Goal: Task Accomplishment & Management: Use online tool/utility

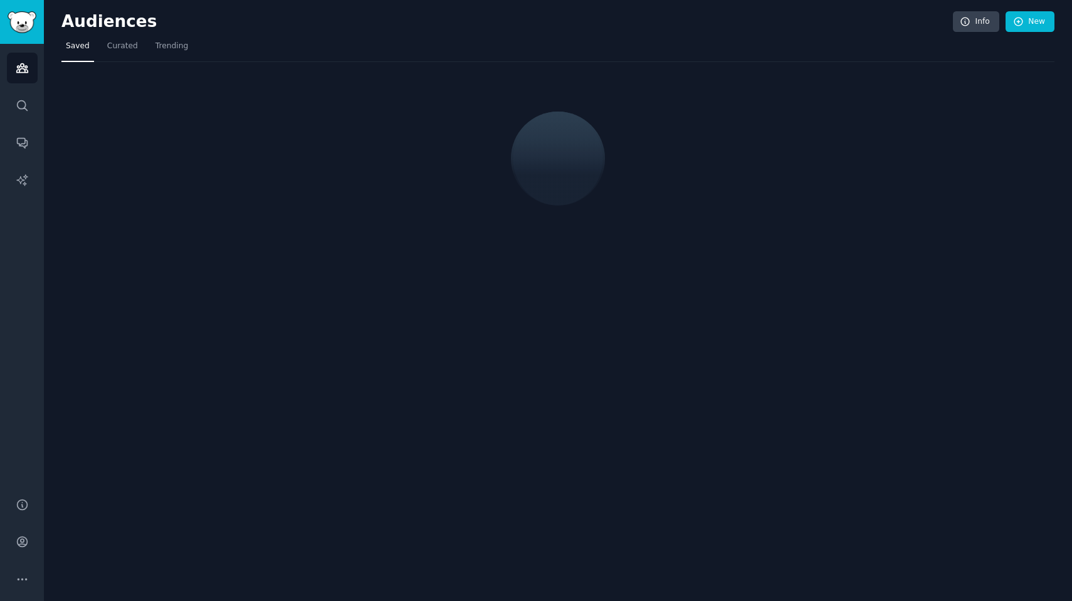
scroll to position [2059, 0]
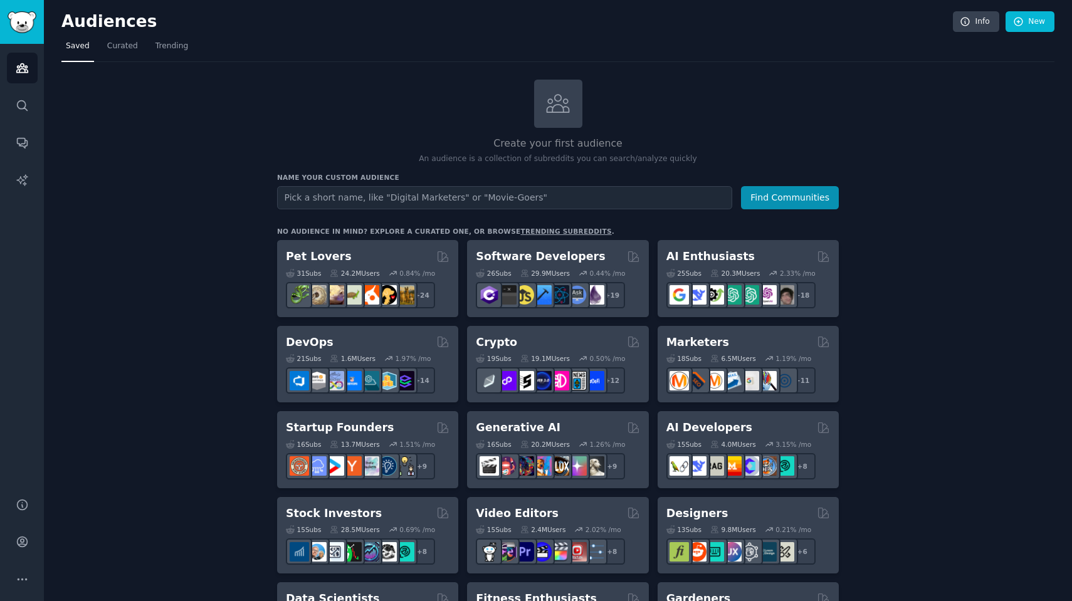
click at [320, 197] on input "text" at bounding box center [504, 197] width 455 height 23
type input "B2B"
click at [741, 186] on button "Find Communities" at bounding box center [790, 197] width 98 height 23
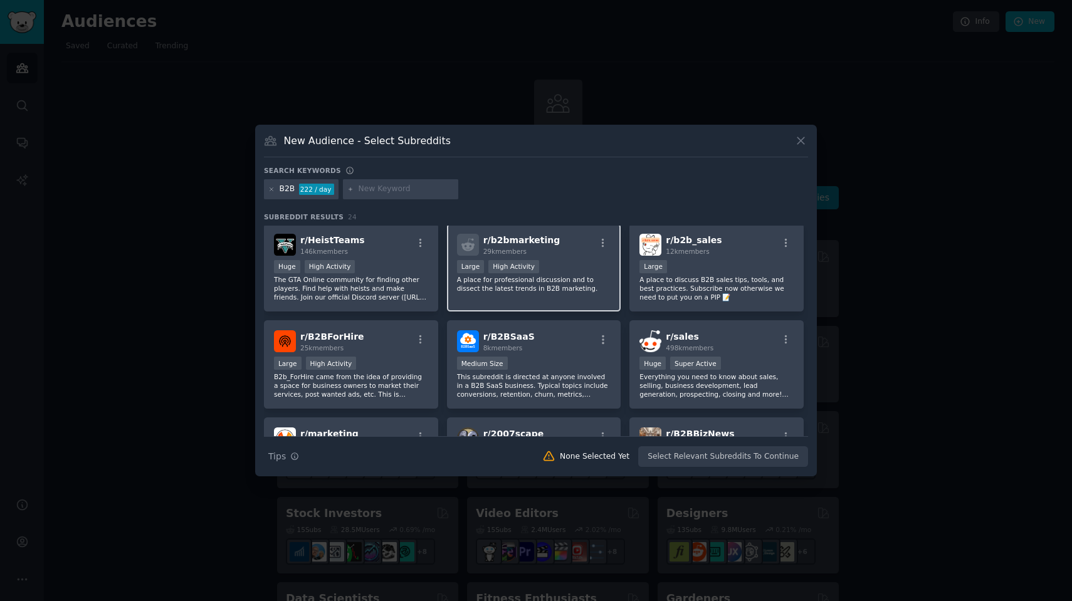
scroll to position [3, 0]
click at [515, 341] on h2 "r/ B2BSaaS 8k members" at bounding box center [508, 341] width 51 height 22
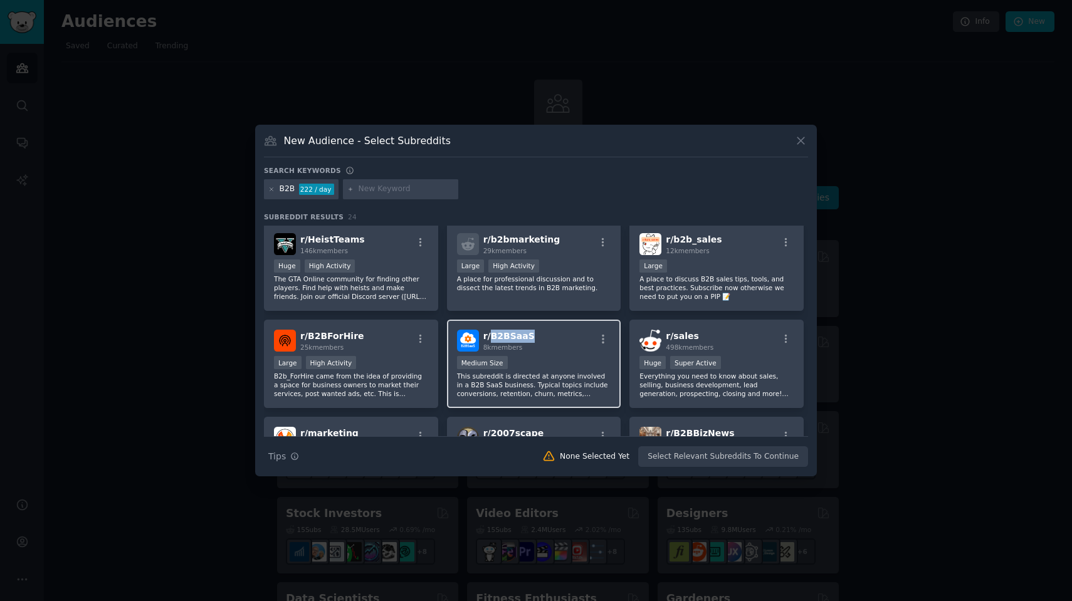
type textarea "B2BSaaS"
click at [515, 341] on h2 "r/ B2BSaaS 8k members" at bounding box center [508, 341] width 51 height 22
click at [510, 337] on span "r/ B2BSaaS" at bounding box center [508, 336] width 51 height 10
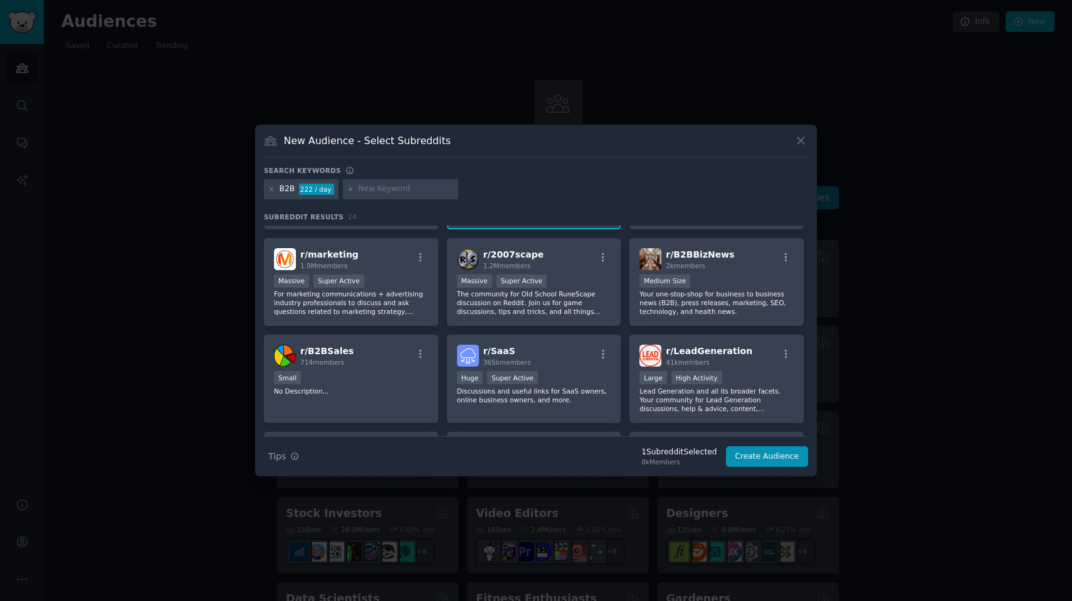
scroll to position [189, 0]
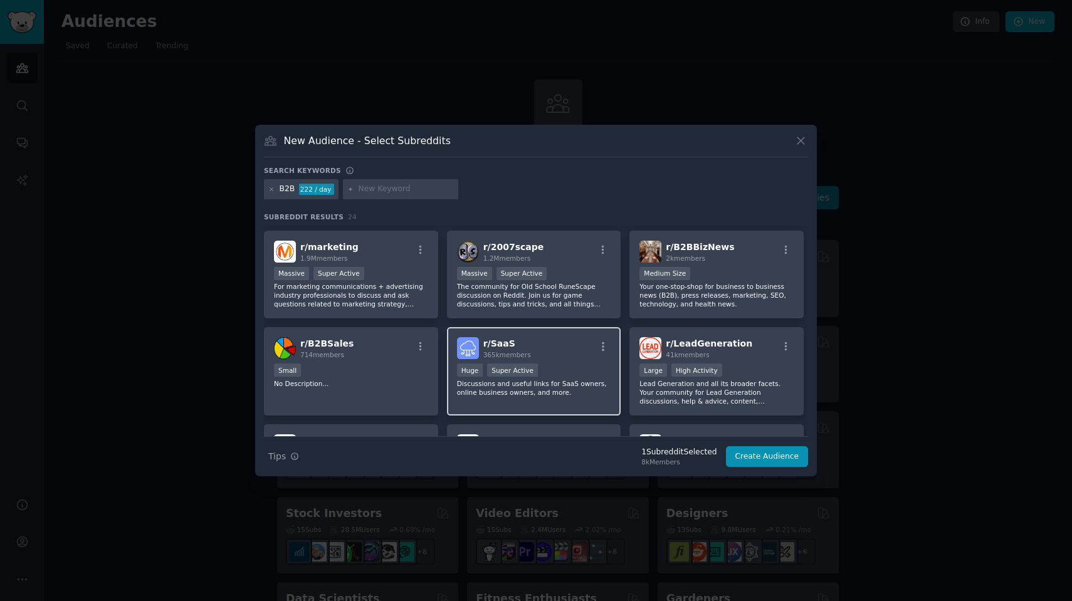
click at [467, 344] on img at bounding box center [468, 348] width 22 height 22
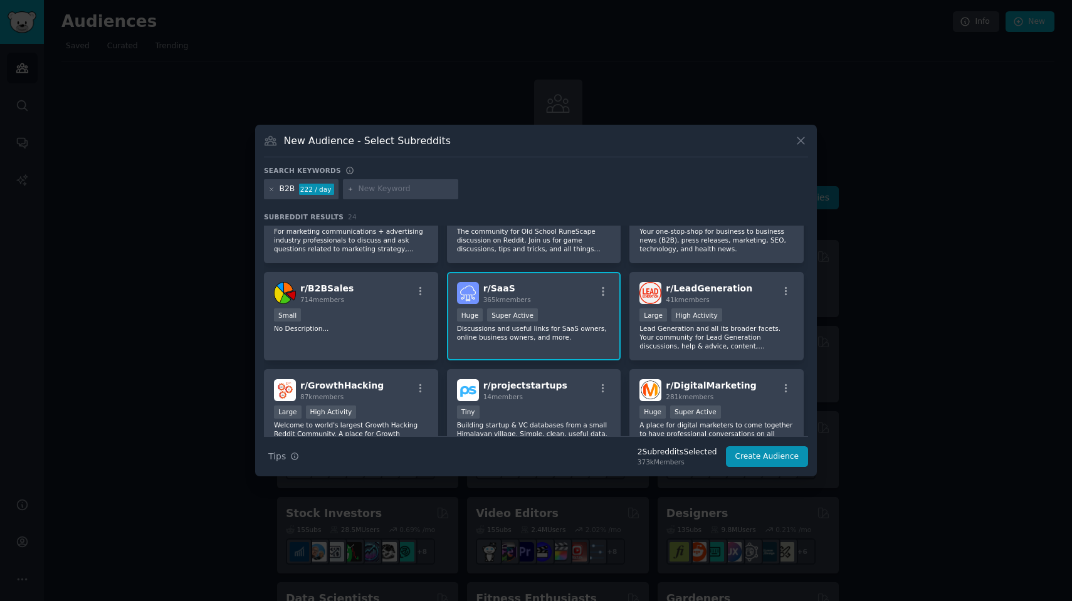
scroll to position [293, 0]
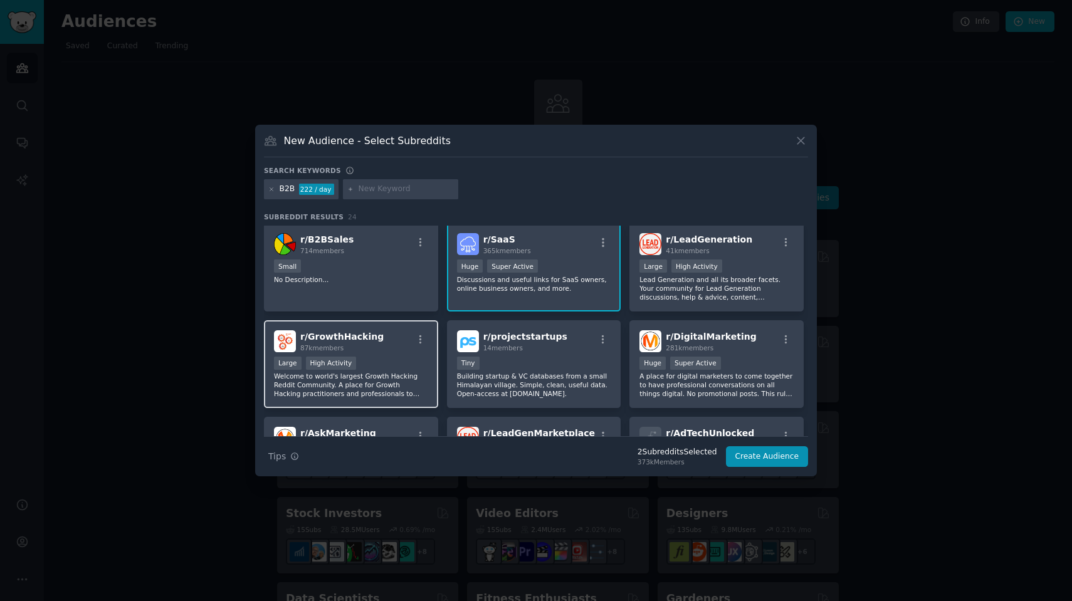
click at [349, 382] on p "Welcome to world's largest Growth Hacking Reddit Community. A place for Growth …" at bounding box center [351, 385] width 154 height 26
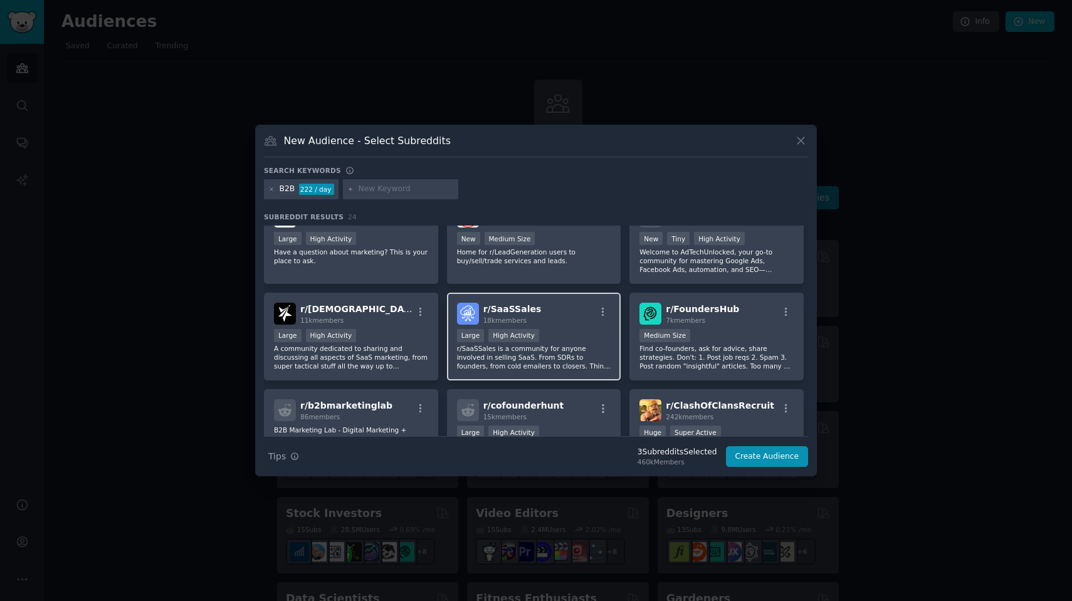
scroll to position [512, 0]
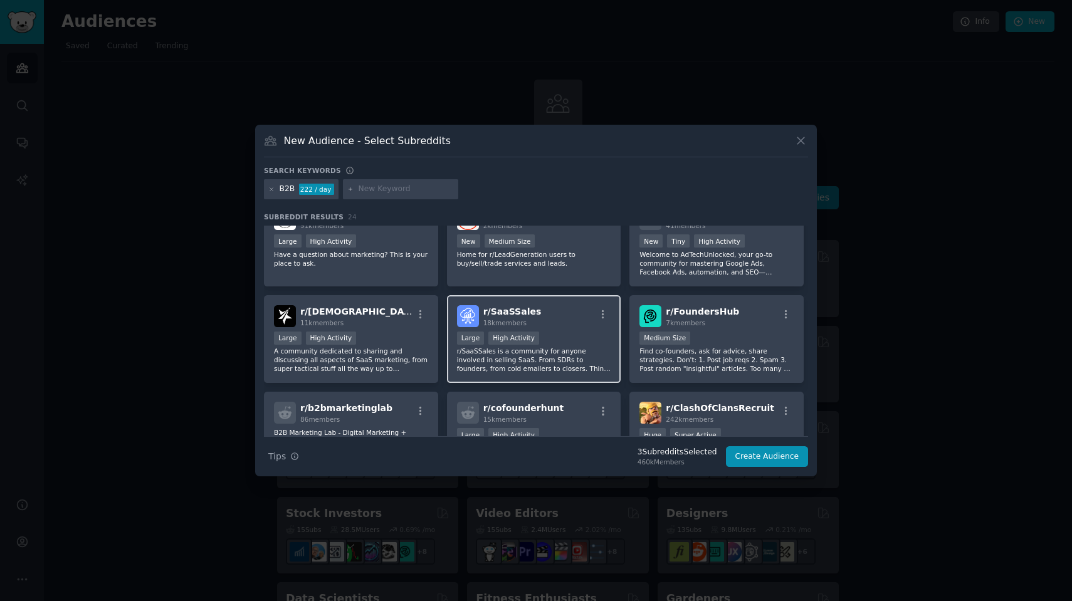
click at [538, 365] on p "r/SaaSSales is a community for anyone involved in selling SaaS. From SDRs to fo…" at bounding box center [534, 360] width 154 height 26
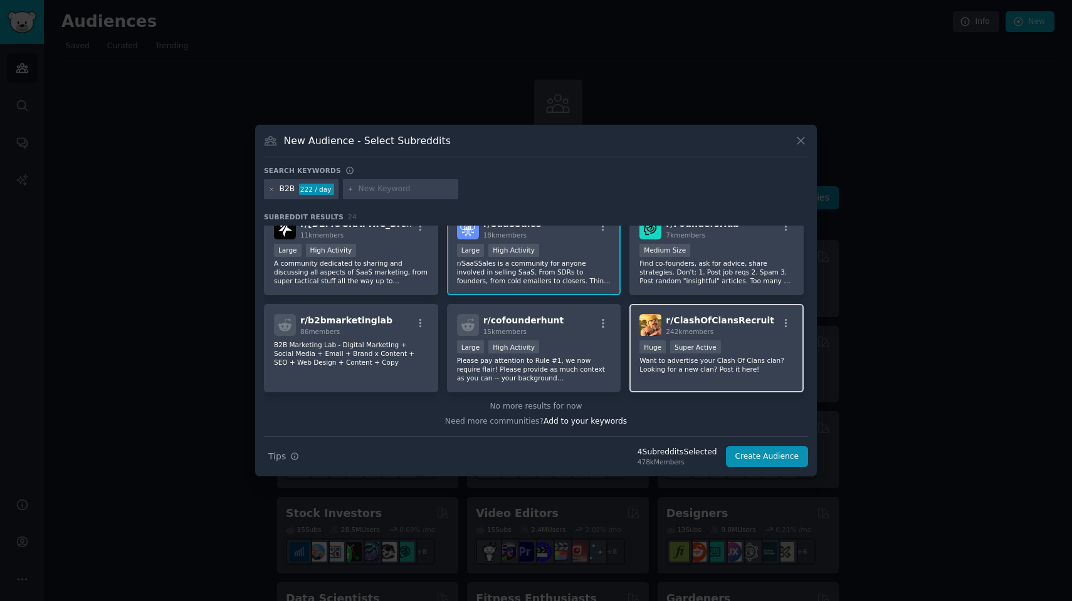
scroll to position [0, 0]
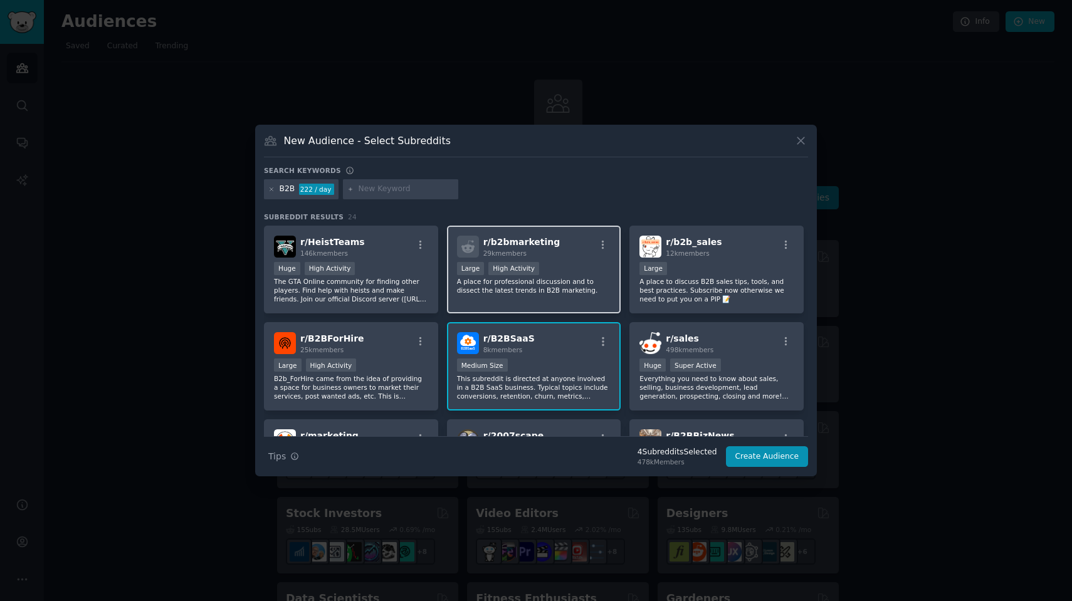
click at [542, 295] on div "r/ b2bmarketing 29k members Large High Activity A place for professional discus…" at bounding box center [534, 270] width 174 height 88
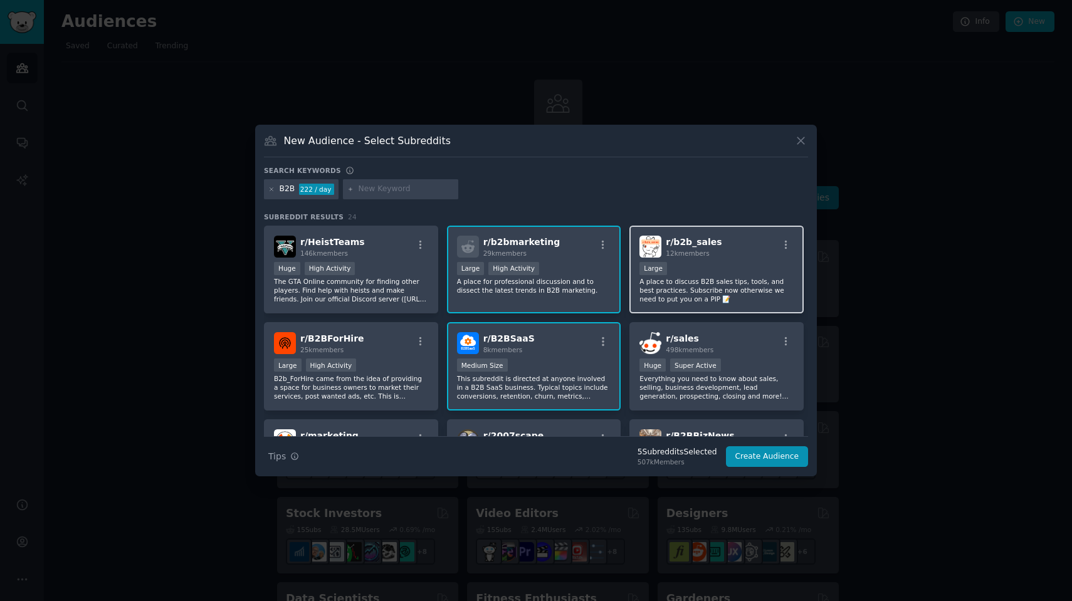
click at [678, 300] on p "A place to discuss B2B sales tips, tools, and best practices. Subscribe now oth…" at bounding box center [717, 290] width 154 height 26
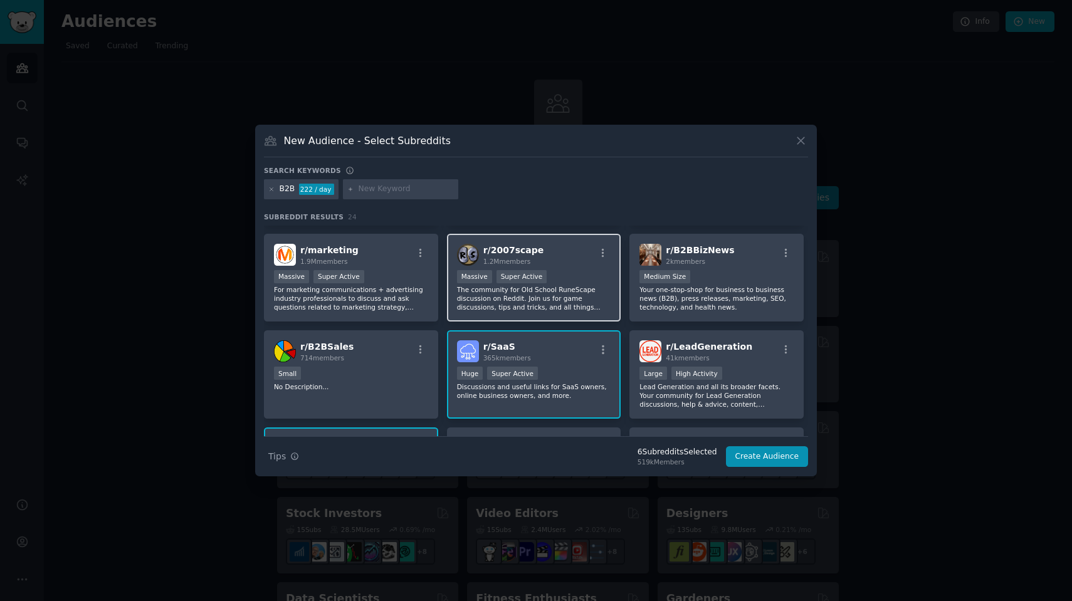
scroll to position [186, 0]
click at [779, 460] on button "Create Audience" at bounding box center [767, 456] width 83 height 21
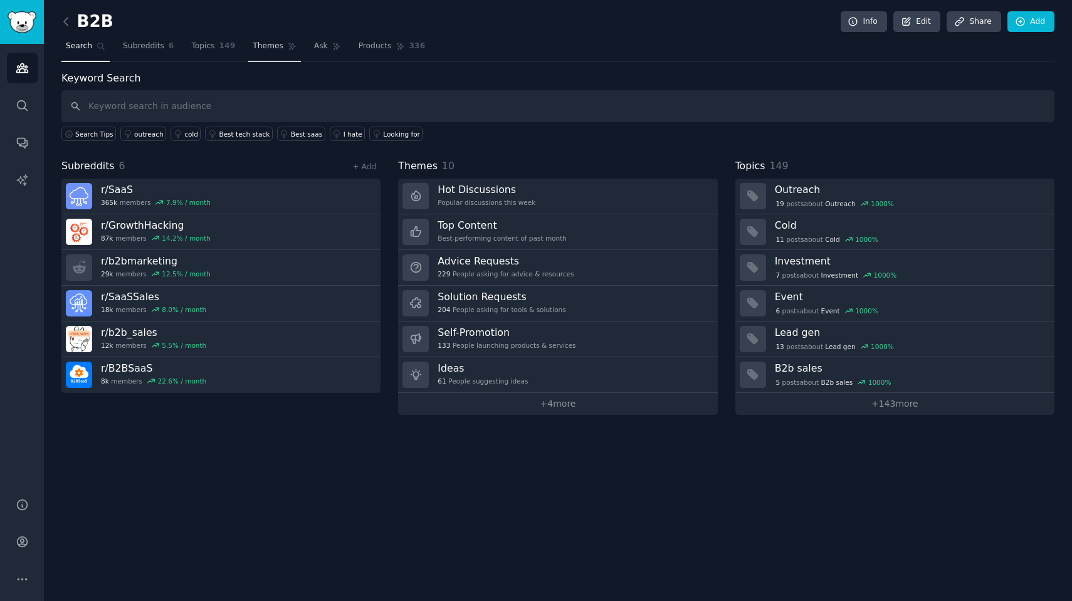
click at [272, 41] on span "Themes" at bounding box center [268, 46] width 31 height 11
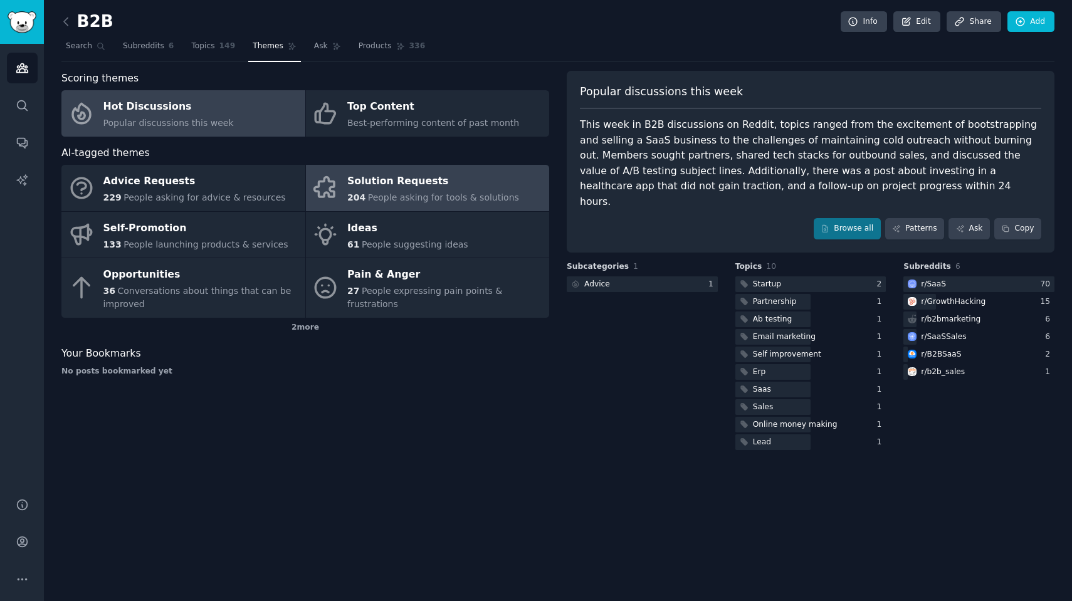
click at [475, 177] on div "Solution Requests" at bounding box center [433, 182] width 172 height 20
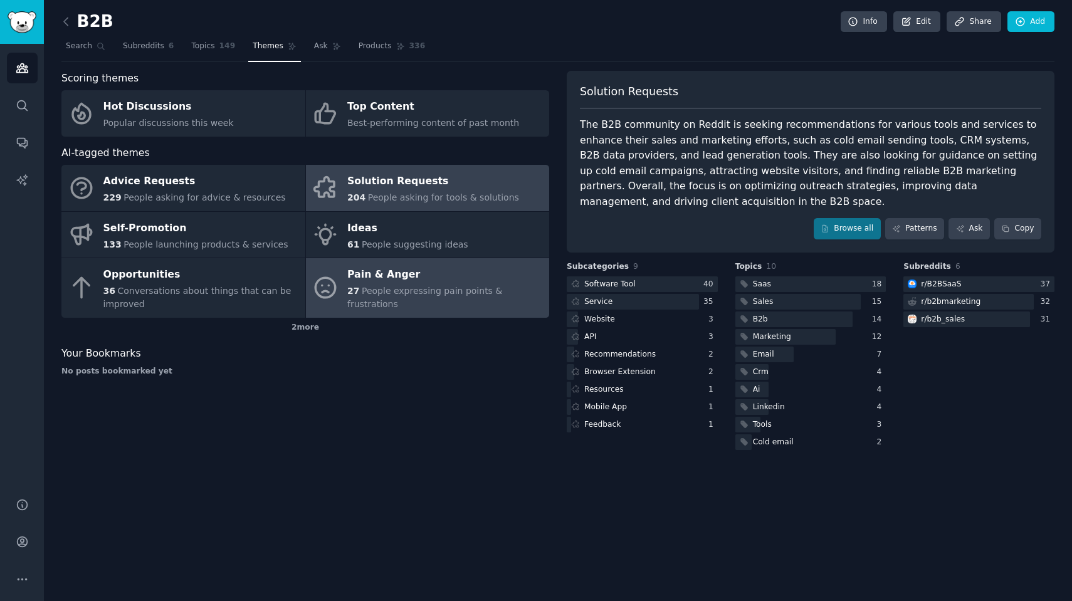
click at [401, 281] on div "Pain & Anger" at bounding box center [445, 275] width 196 height 20
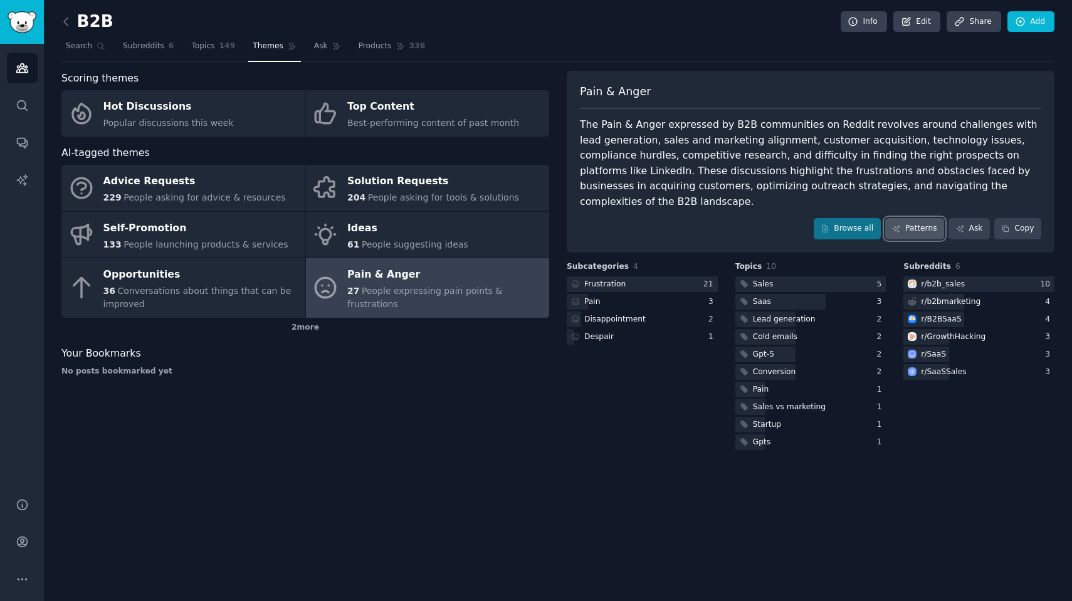
click at [909, 218] on link "Patterns" at bounding box center [914, 228] width 59 height 21
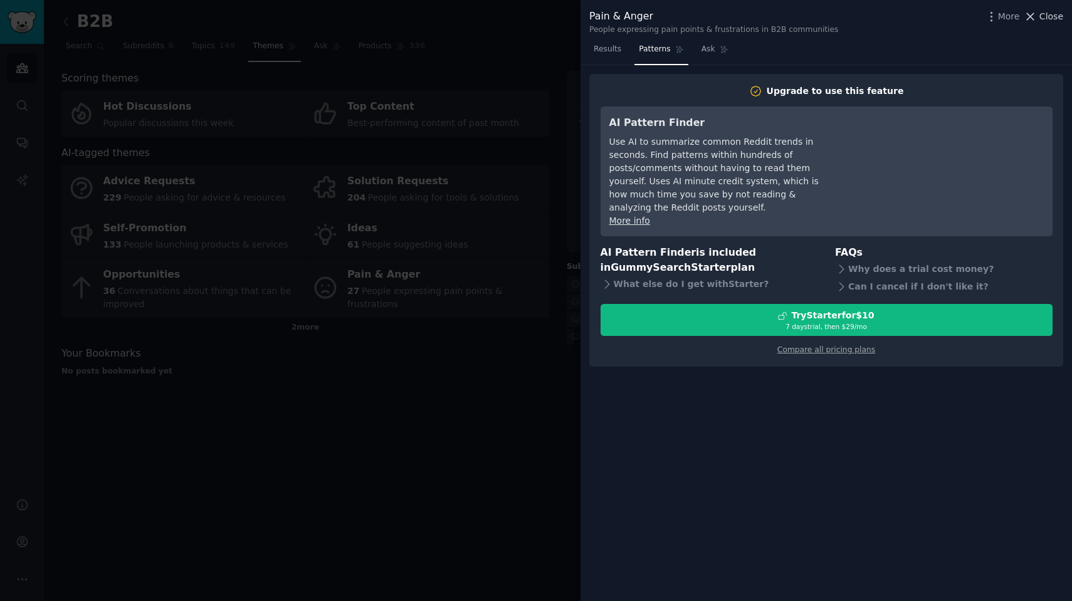
click at [1038, 16] on button "Close" at bounding box center [1043, 16] width 39 height 13
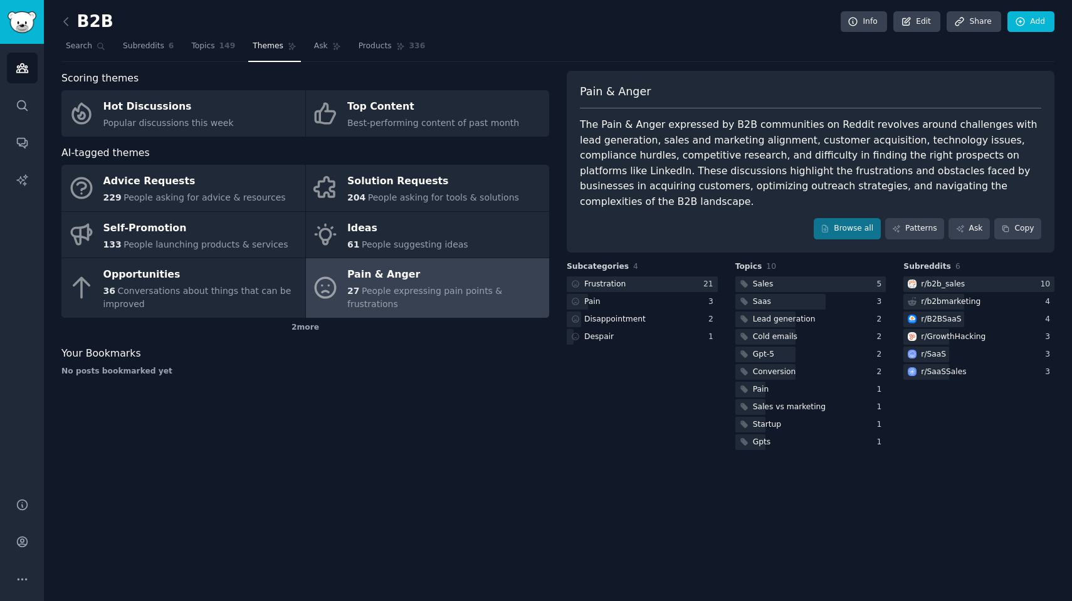
click at [456, 423] on div "Scoring themes Hot Discussions Popular discussions this week Top Content Best-p…" at bounding box center [305, 262] width 488 height 382
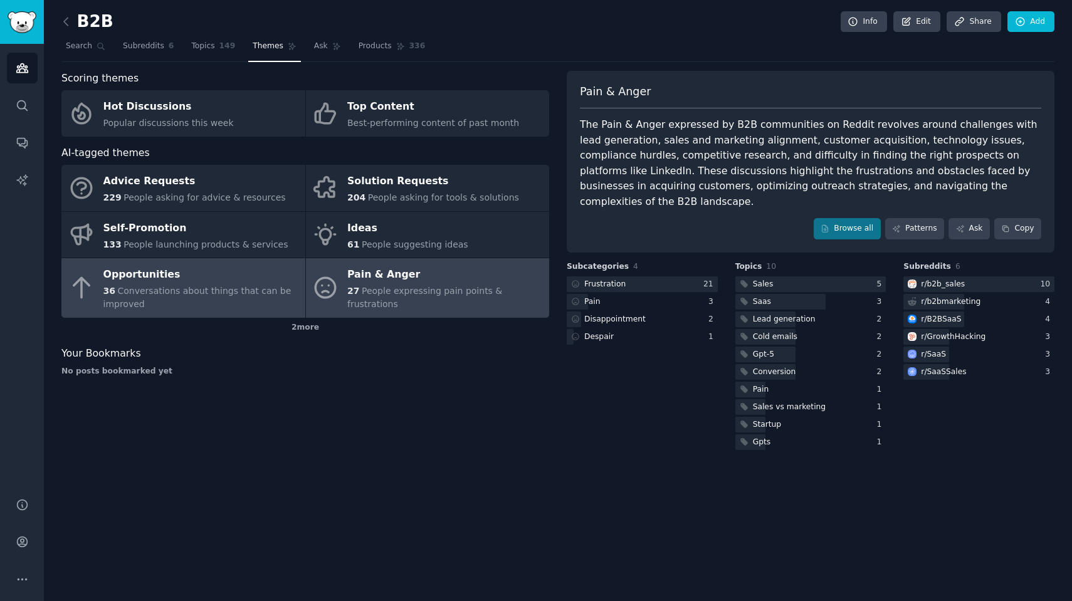
click at [238, 282] on div "Opportunities" at bounding box center [201, 275] width 196 height 20
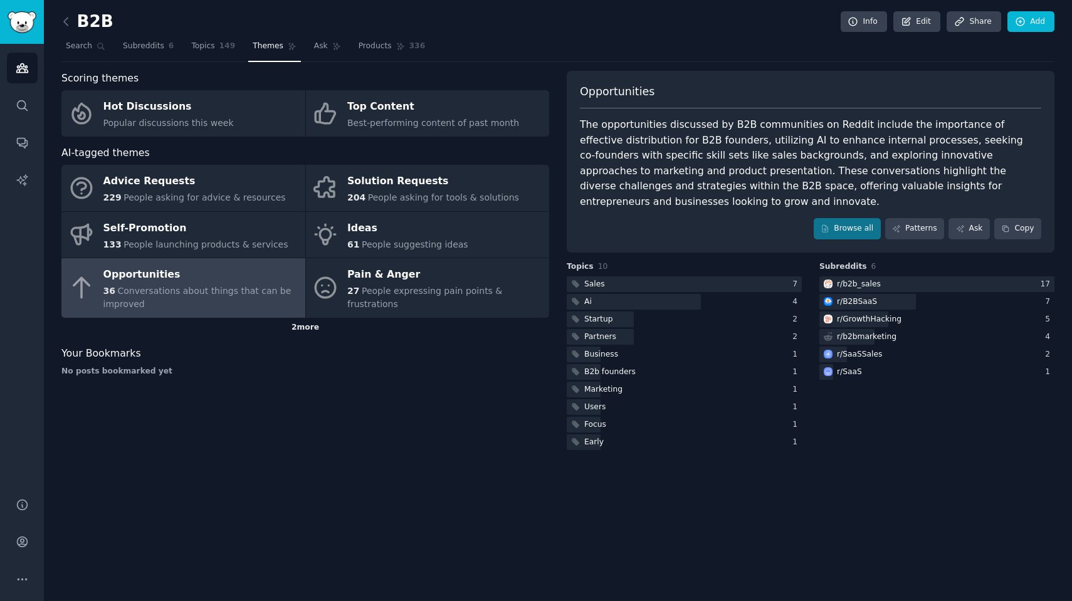
click at [313, 326] on div "2 more" at bounding box center [305, 328] width 488 height 20
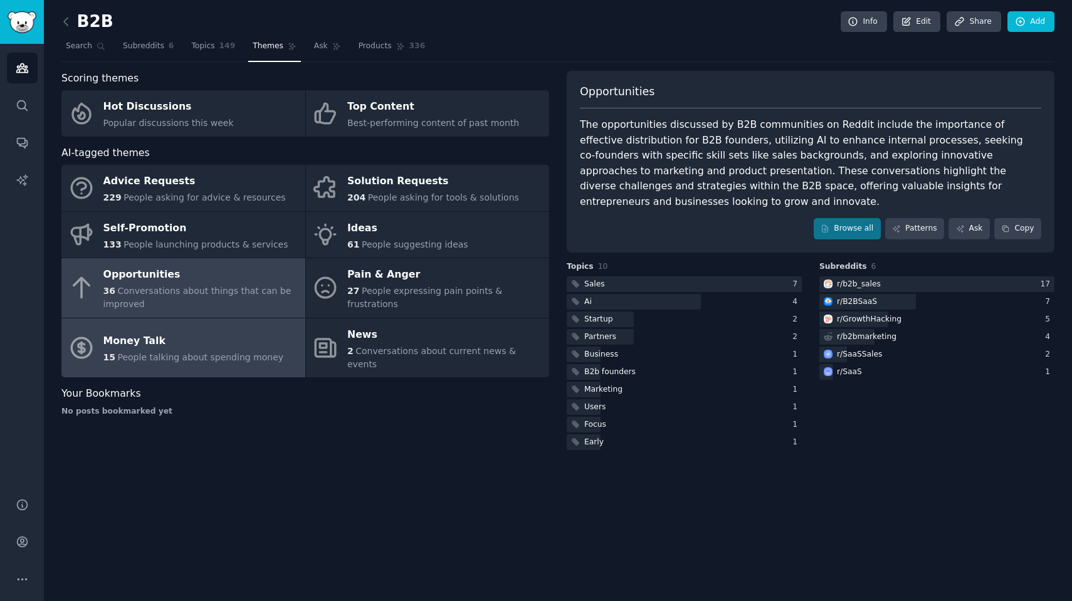
click at [180, 343] on div "Money Talk" at bounding box center [193, 342] width 181 height 20
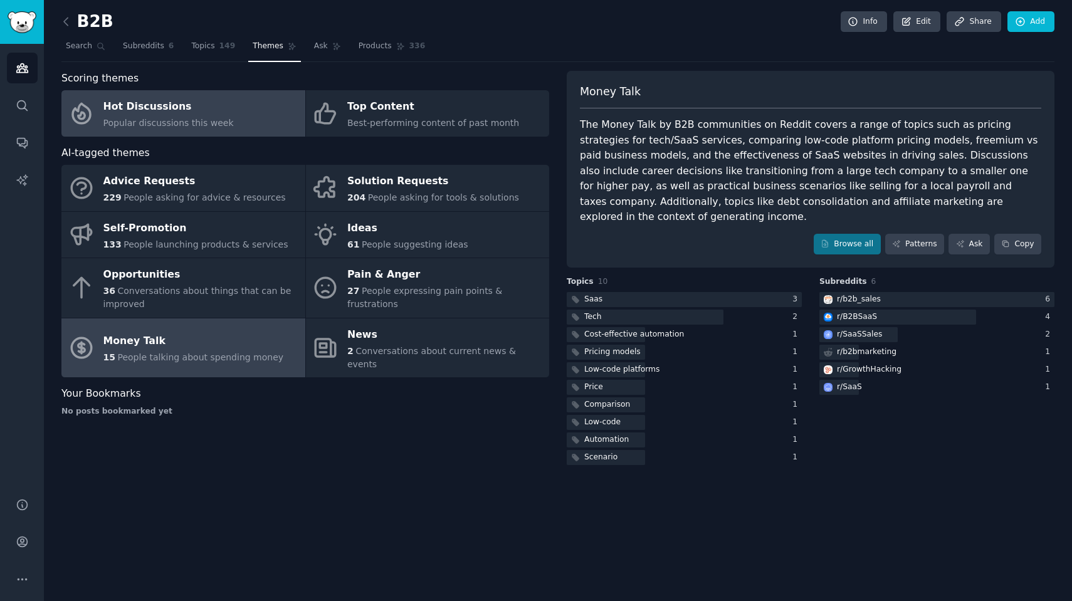
click at [189, 112] on div "Hot Discussions" at bounding box center [168, 107] width 130 height 20
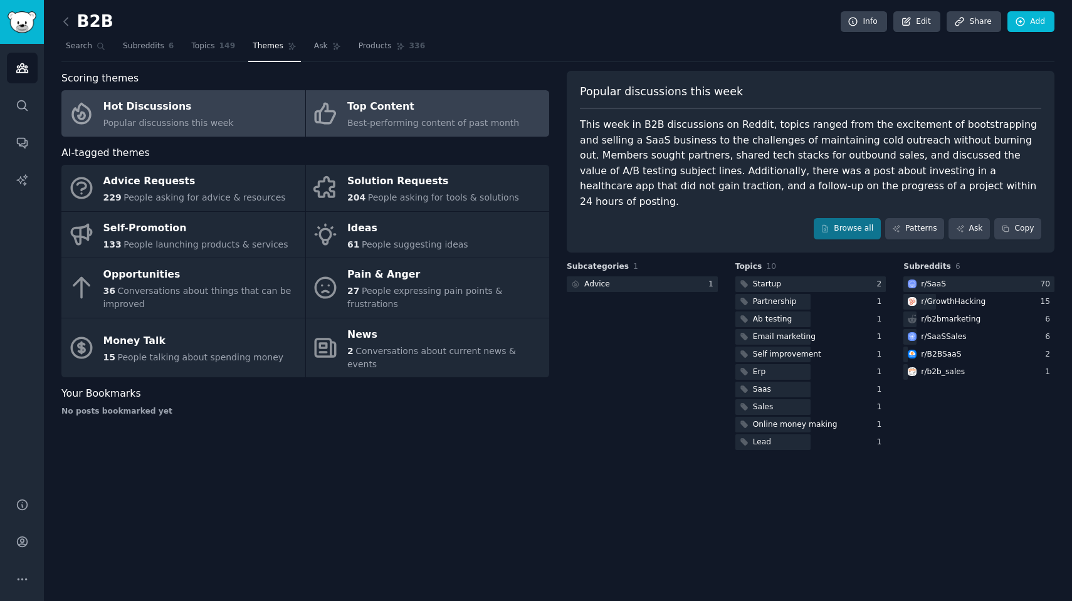
click at [450, 122] on span "Best-performing content of past month" at bounding box center [433, 123] width 172 height 10
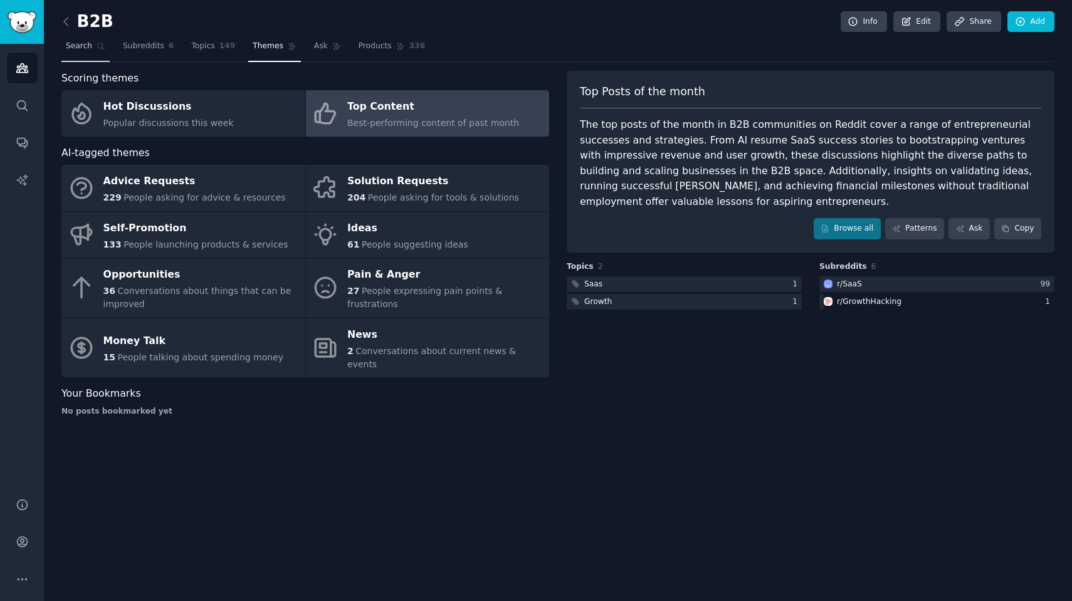
click at [81, 46] on span "Search" at bounding box center [79, 46] width 26 height 11
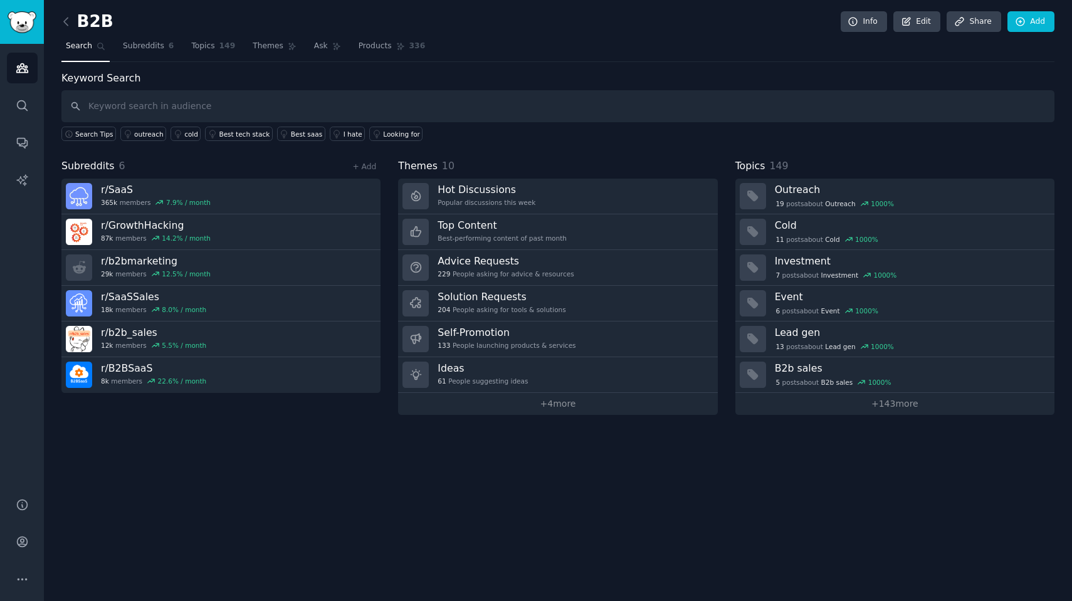
click at [177, 107] on input "text" at bounding box center [557, 106] width 993 height 32
type input "Freelancers"
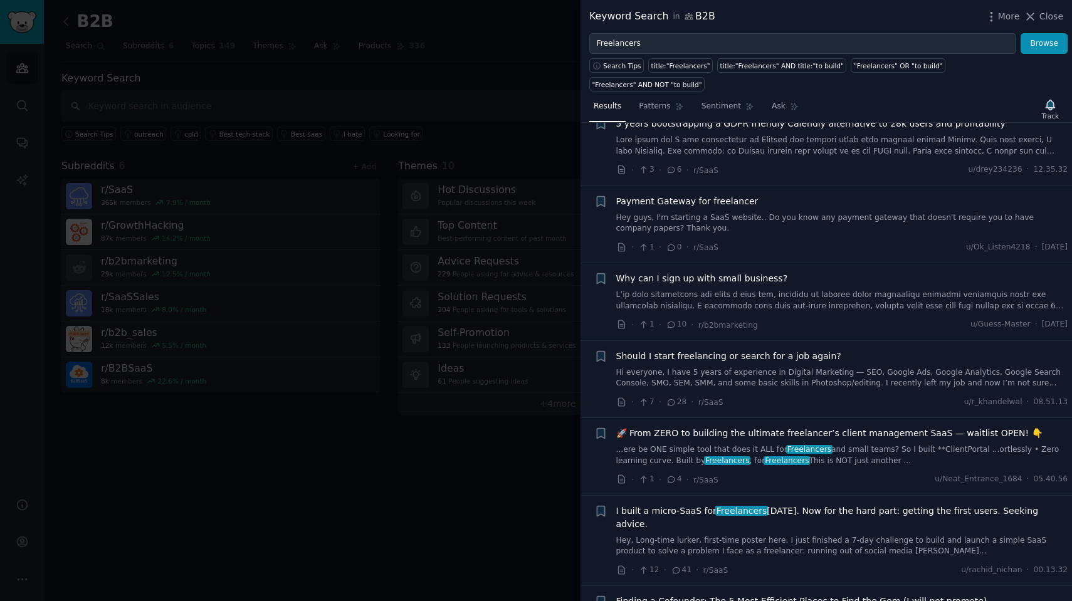
scroll to position [114, 0]
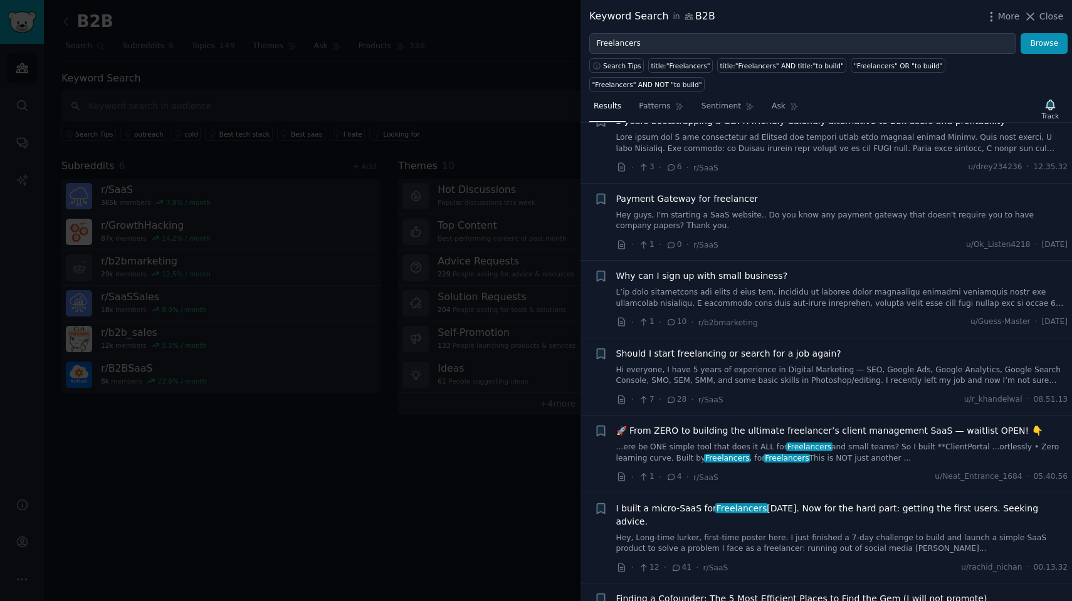
click at [838, 424] on div "🚀 From ZERO to building the ultimate freelancer’s client management SaaS — wait…" at bounding box center [842, 443] width 452 height 39
click at [842, 502] on span "I built a micro-SaaS for Freelancers [DATE]. Now for the hard part: getting the…" at bounding box center [842, 515] width 452 height 26
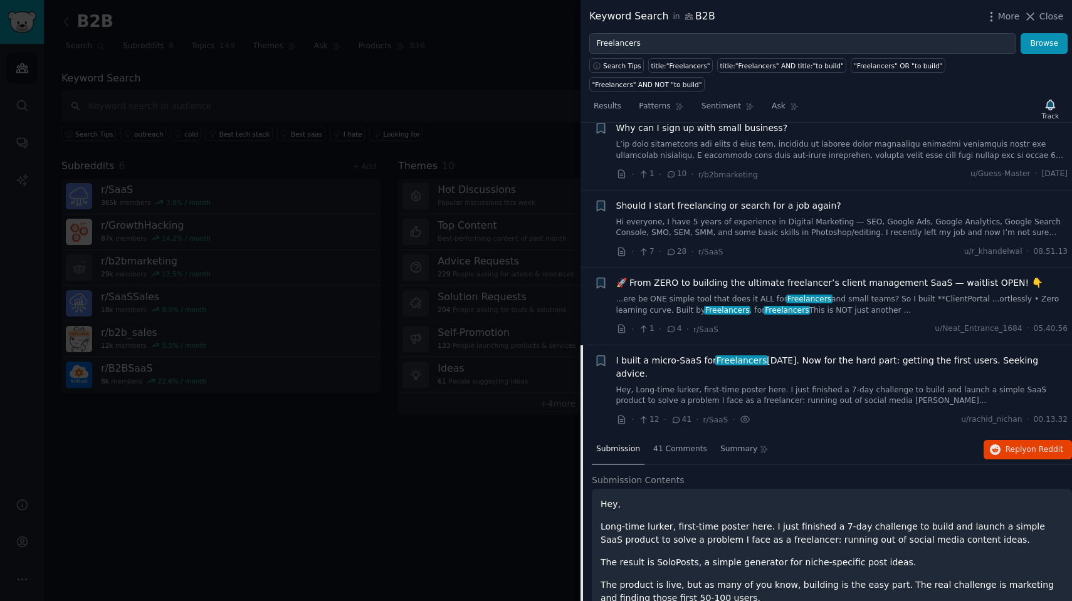
scroll to position [261, 0]
click at [741, 277] on span "🚀 From ZERO to building the ultimate freelancer’s client management SaaS — wait…" at bounding box center [829, 283] width 426 height 13
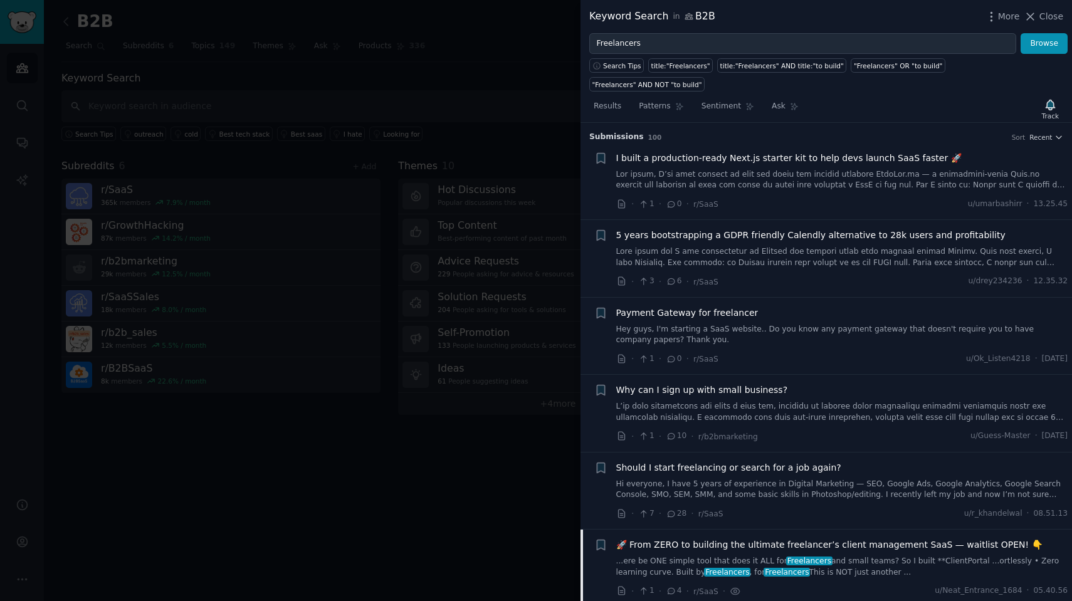
click at [724, 384] on span "Why can I sign up with small business?" at bounding box center [702, 390] width 172 height 13
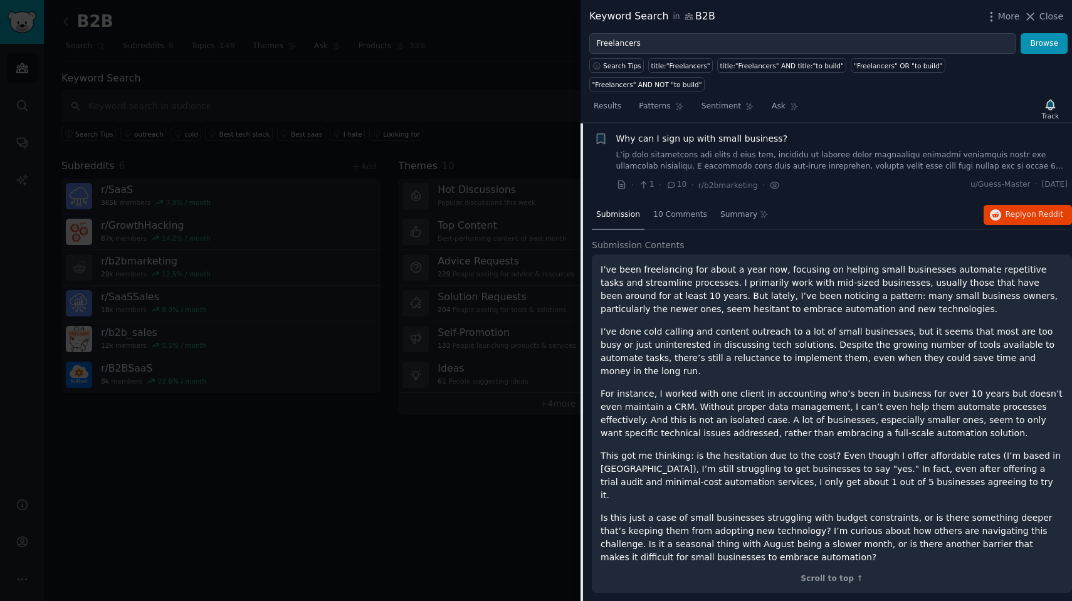
scroll to position [252, 0]
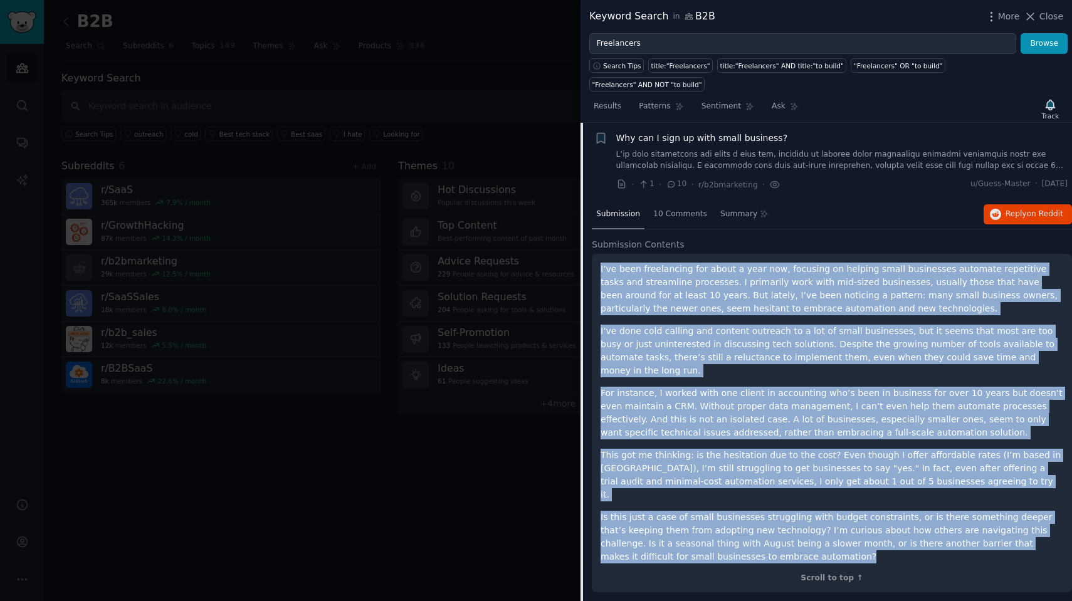
drag, startPoint x: 752, startPoint y: 516, endPoint x: 597, endPoint y: 239, distance: 317.8
click at [597, 254] on div "I’ve been freelancing for about a year now, focusing on helping small businesse…" at bounding box center [832, 423] width 480 height 339
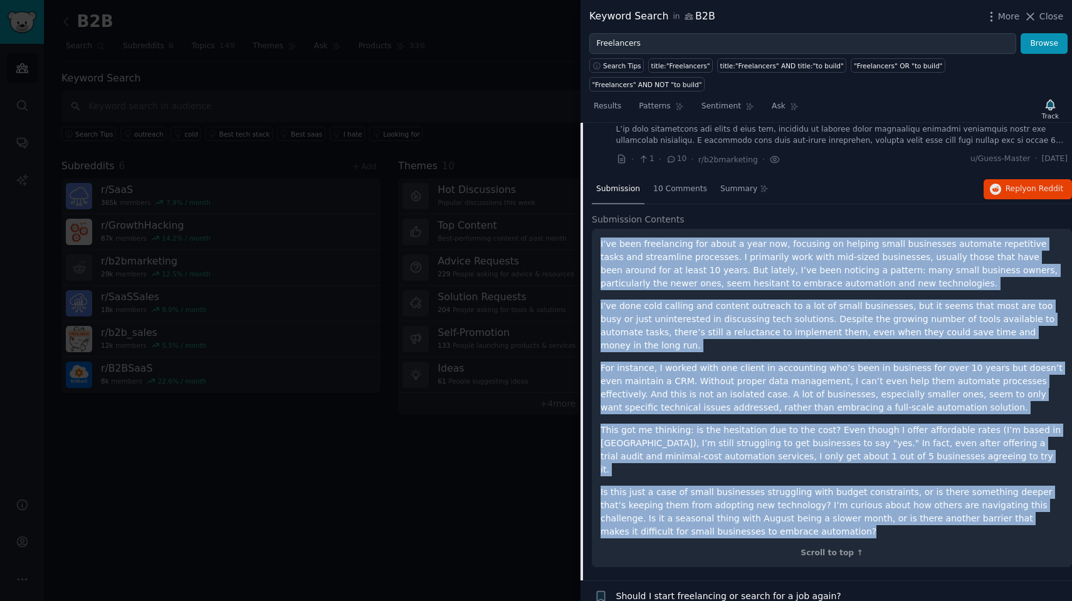
scroll to position [288, 0]
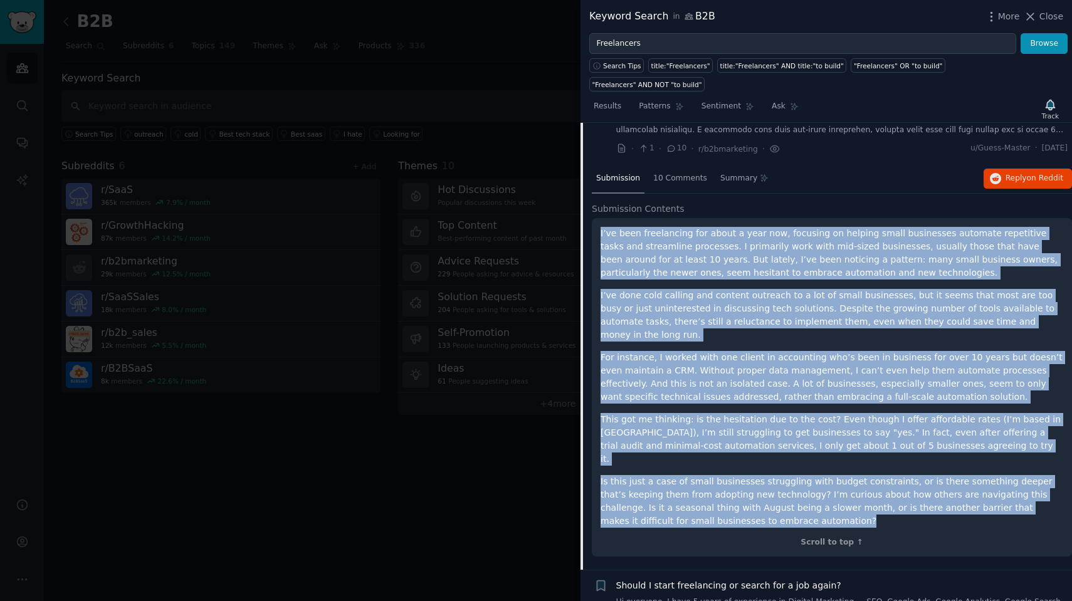
click at [697, 351] on p "For instance, I worked with one client in accounting who’s been in business for…" at bounding box center [832, 377] width 463 height 53
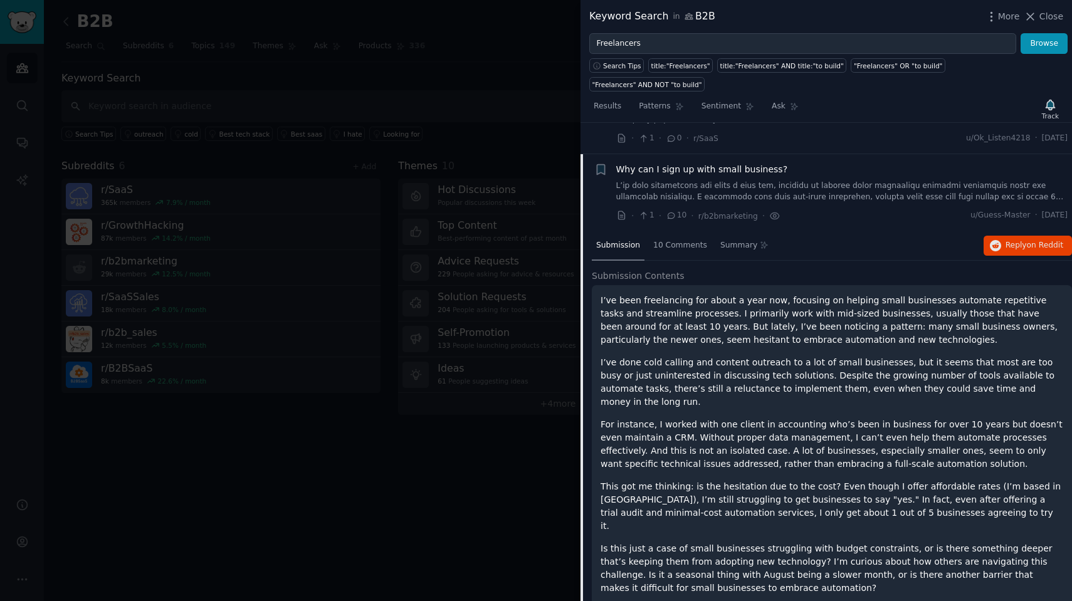
scroll to position [223, 0]
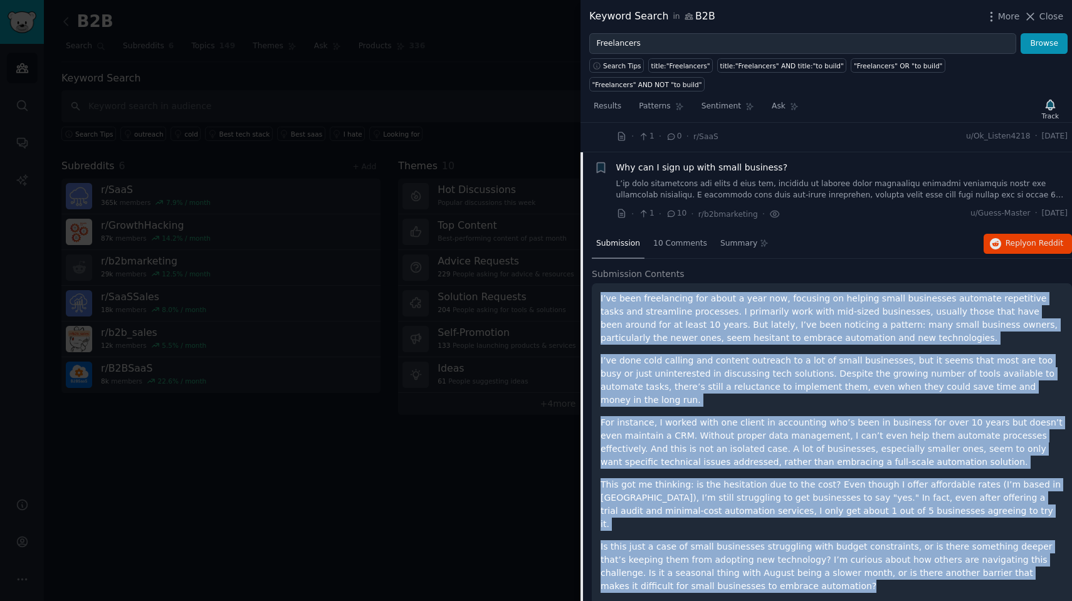
drag, startPoint x: 752, startPoint y: 540, endPoint x: 601, endPoint y: 273, distance: 306.9
click at [601, 292] on div "I’ve been freelancing for about a year now, focusing on helping small businesse…" at bounding box center [832, 442] width 463 height 301
copy div "L’ip dolo sitametcons adi elits d eius tem, incididu ut laboree dolor magnaaliq…"
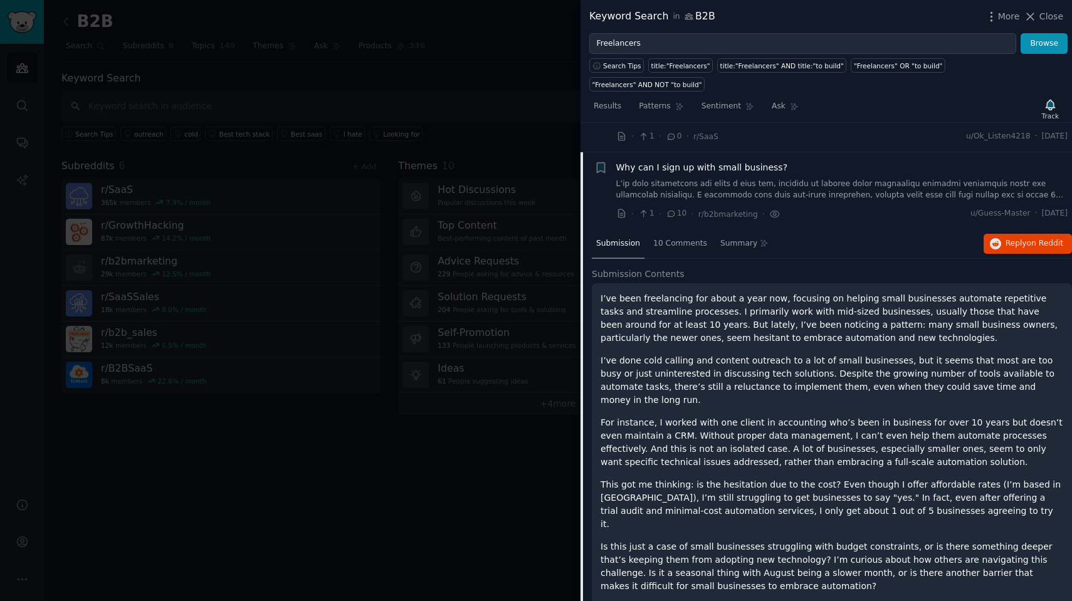
click at [937, 332] on div "I’ve been freelancing for about a year now, focusing on helping small businesse…" at bounding box center [832, 442] width 463 height 301
click at [1047, 11] on span "Close" at bounding box center [1052, 16] width 24 height 13
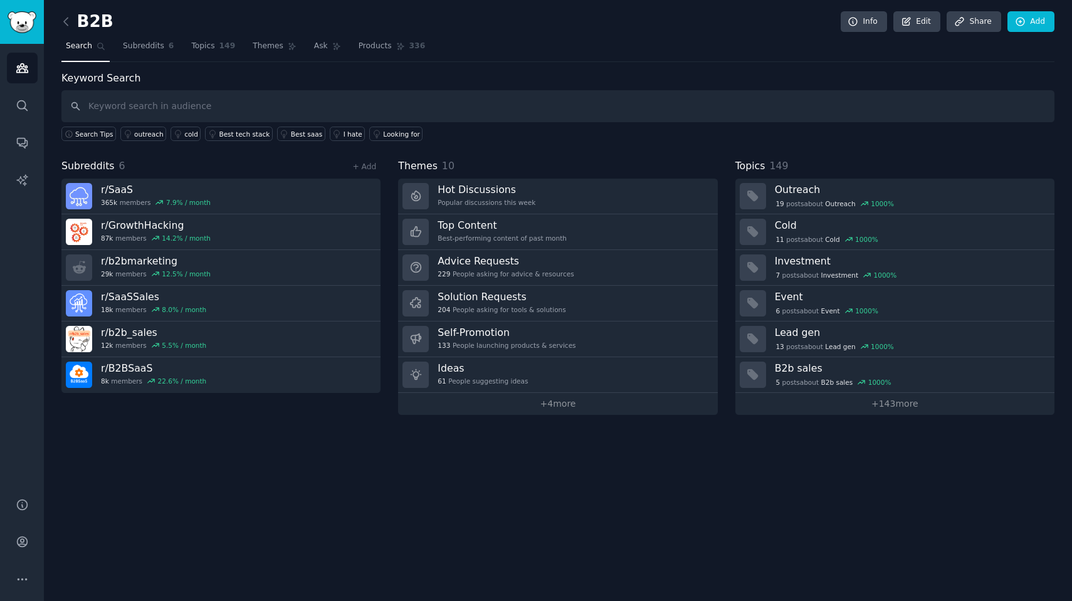
click at [755, 488] on div "B2B Info Edit Share Add Search Subreddits 6 Topics 149 Themes Ask Products 336 …" at bounding box center [558, 300] width 1028 height 601
click at [269, 42] on span "Themes" at bounding box center [268, 46] width 31 height 11
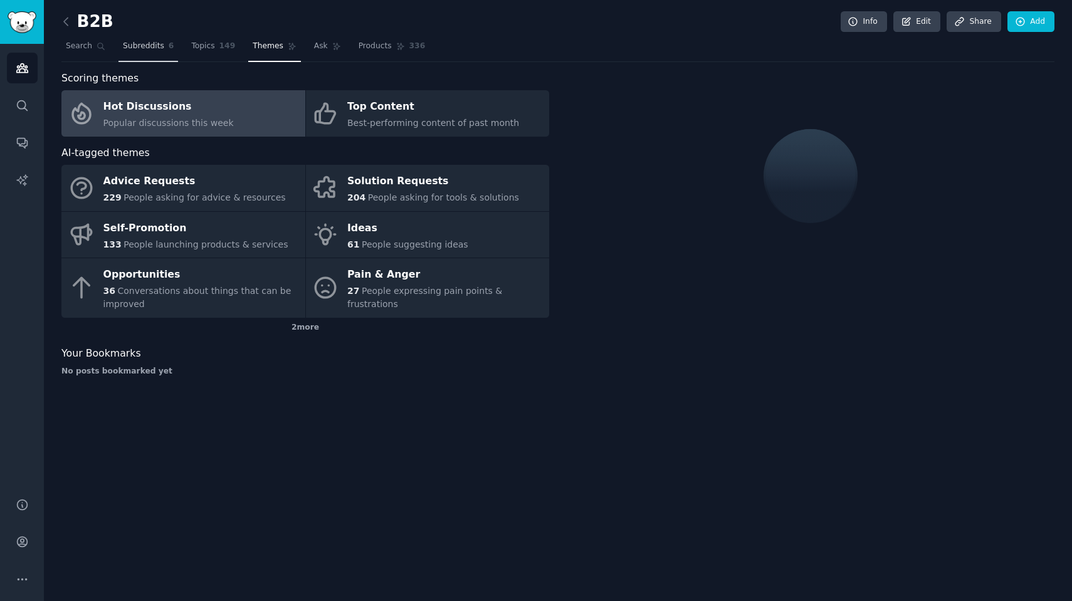
click at [161, 41] on span "Subreddits" at bounding box center [143, 46] width 41 height 11
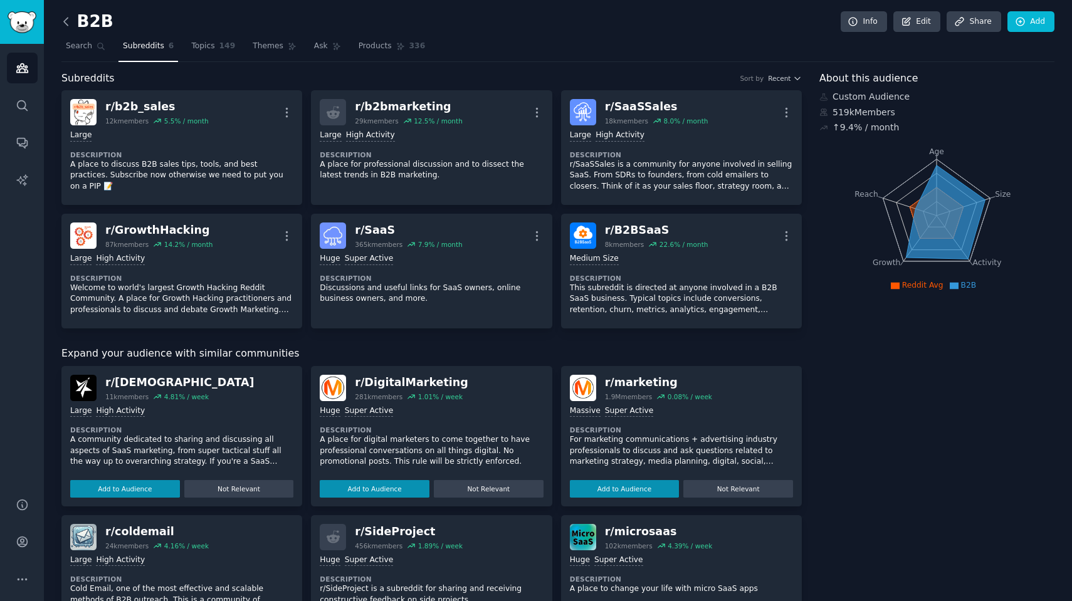
click at [68, 21] on icon at bounding box center [66, 21] width 13 height 13
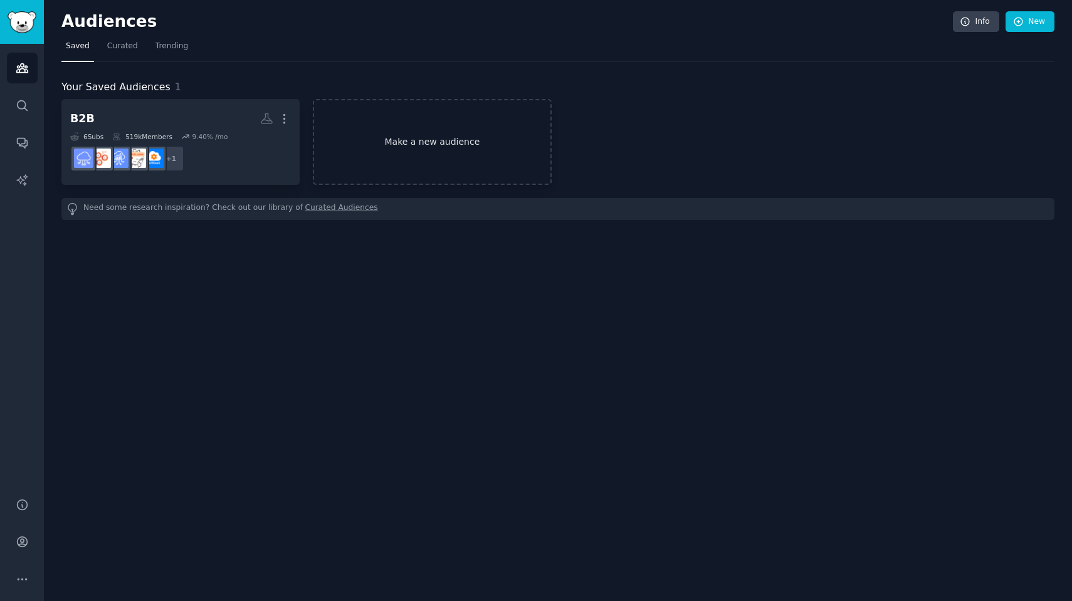
click at [366, 130] on link "Make a new audience" at bounding box center [432, 142] width 238 height 86
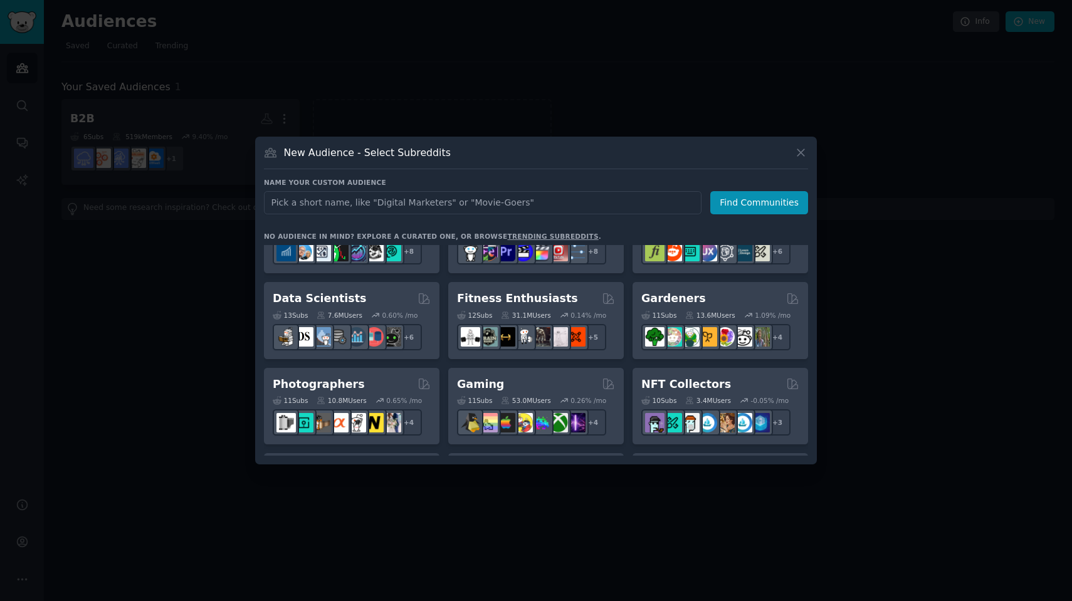
scroll to position [341, 0]
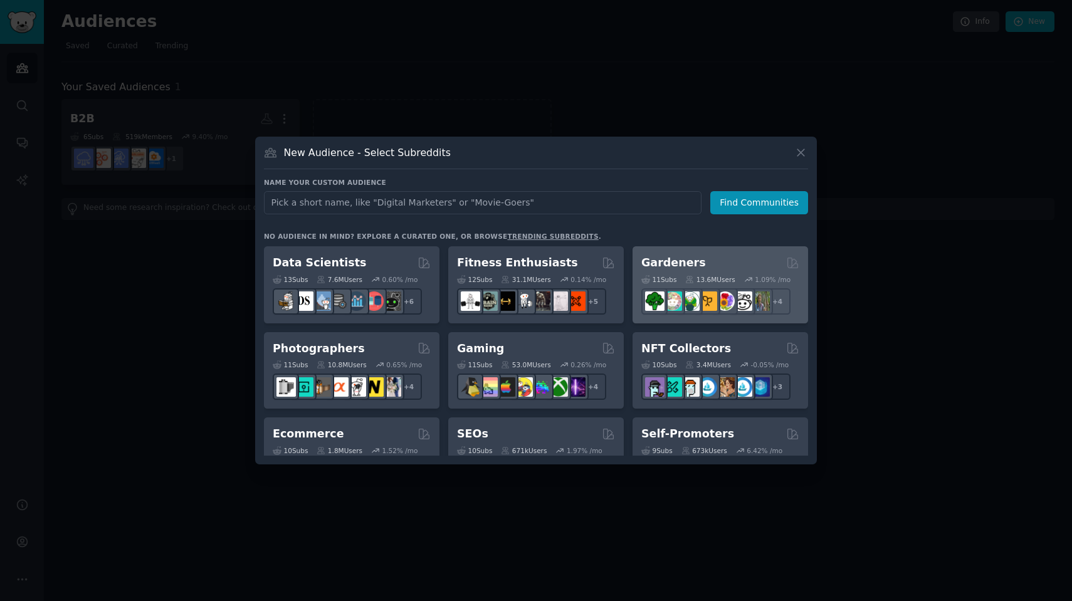
click at [661, 268] on h2 "Gardeners" at bounding box center [673, 263] width 65 height 16
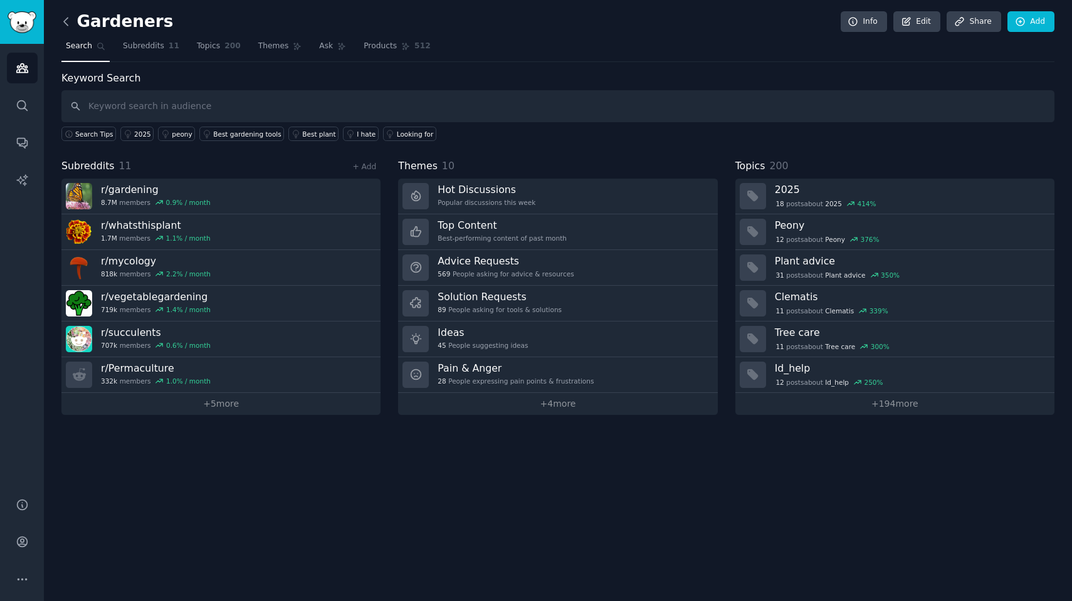
click at [70, 24] on icon at bounding box center [66, 21] width 13 height 13
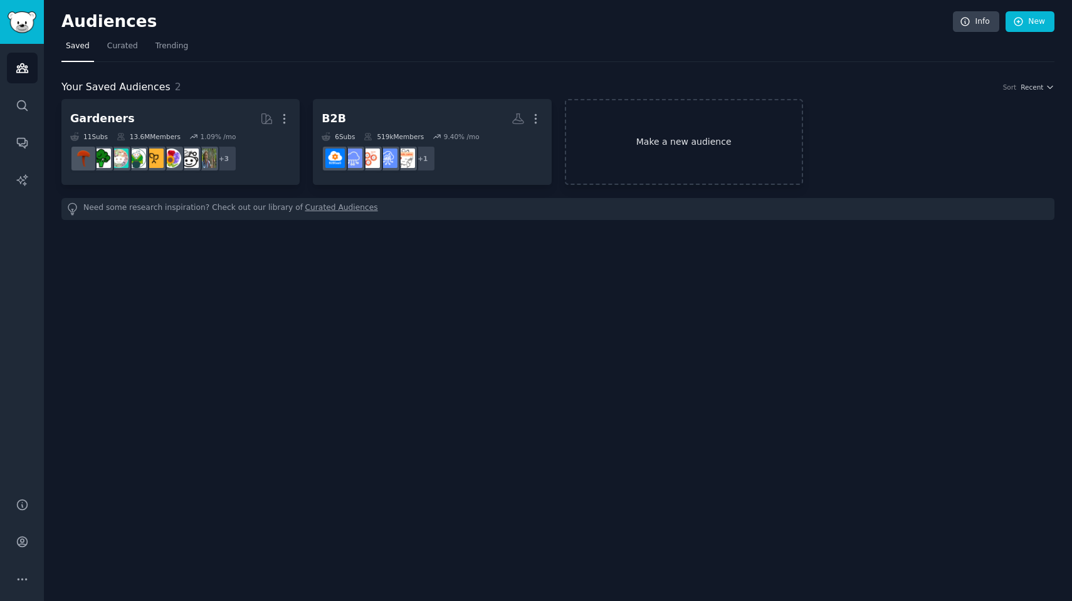
click at [702, 143] on link "Make a new audience" at bounding box center [684, 142] width 238 height 86
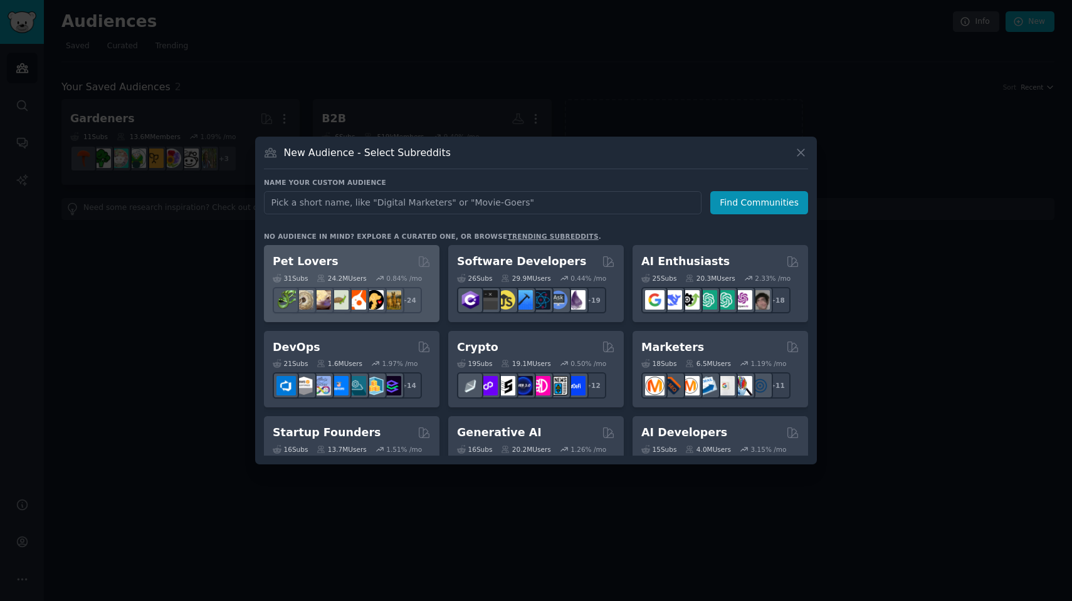
click at [329, 266] on div "Pet Lovers" at bounding box center [352, 262] width 158 height 16
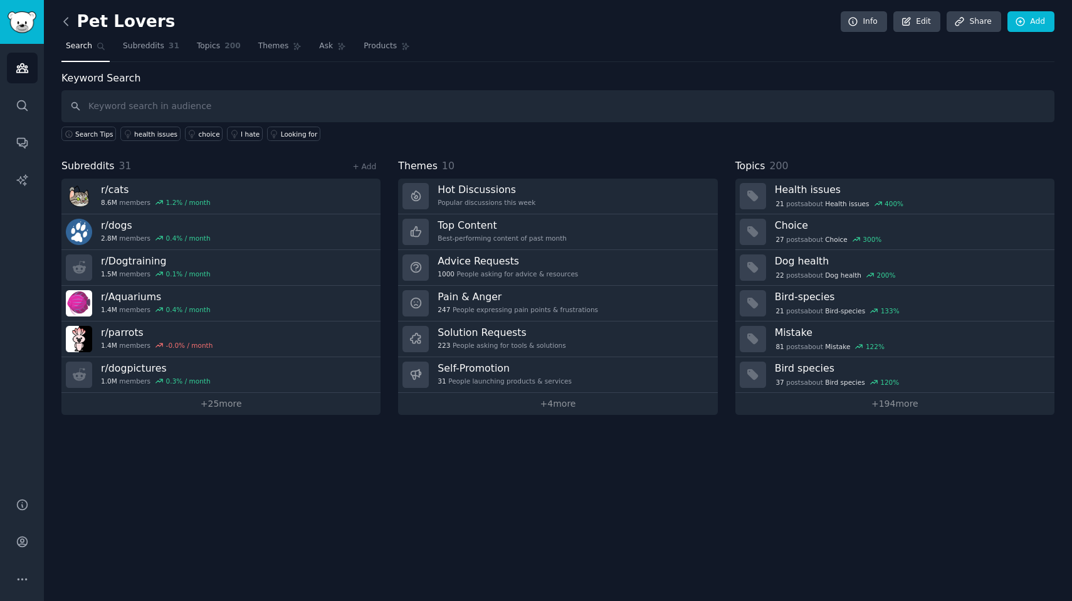
click at [68, 21] on icon at bounding box center [66, 21] width 13 height 13
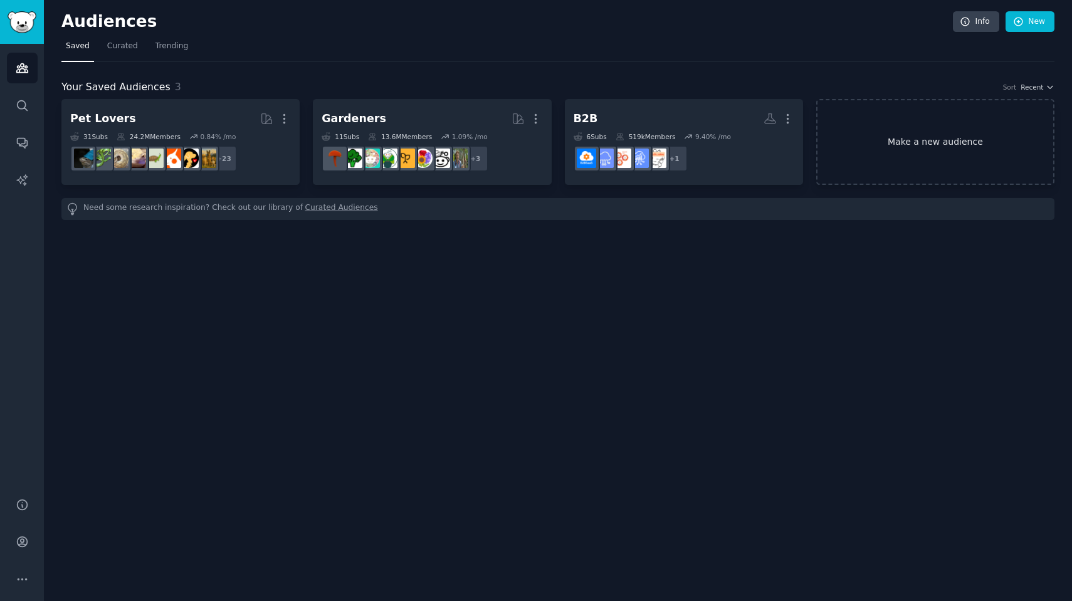
click at [912, 144] on link "Make a new audience" at bounding box center [935, 142] width 238 height 86
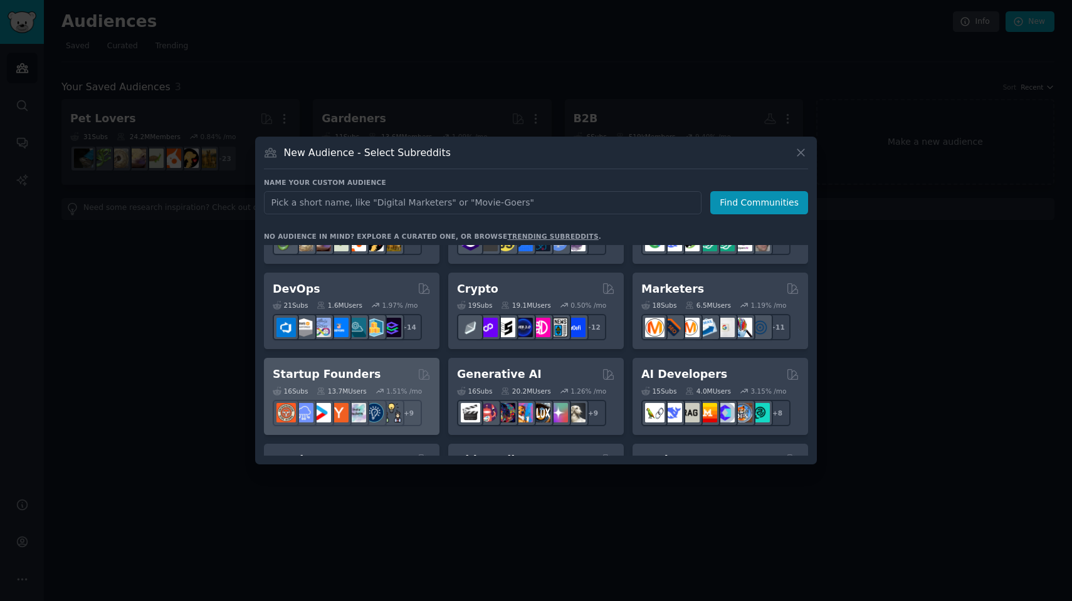
scroll to position [84, 0]
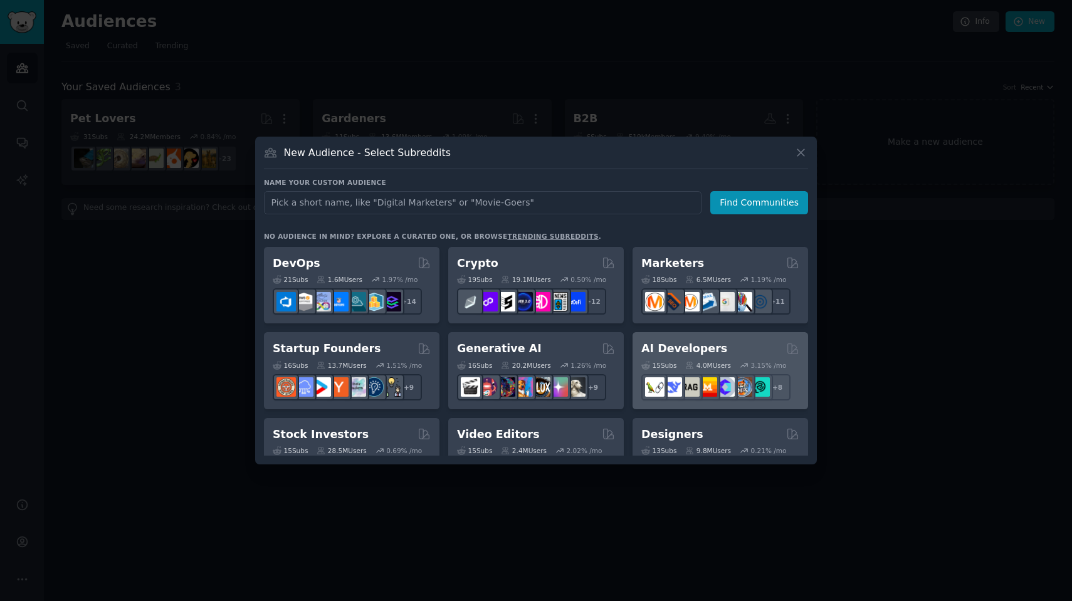
click at [681, 348] on h2 "AI Developers" at bounding box center [684, 349] width 86 height 16
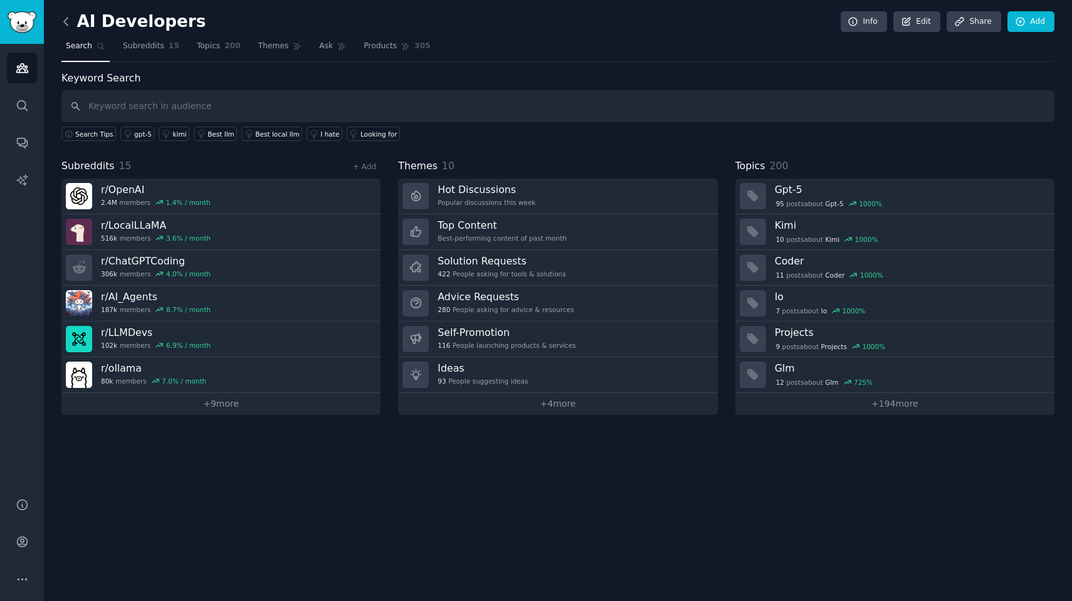
click at [66, 16] on icon at bounding box center [66, 21] width 13 height 13
